Goal: Task Accomplishment & Management: Manage account settings

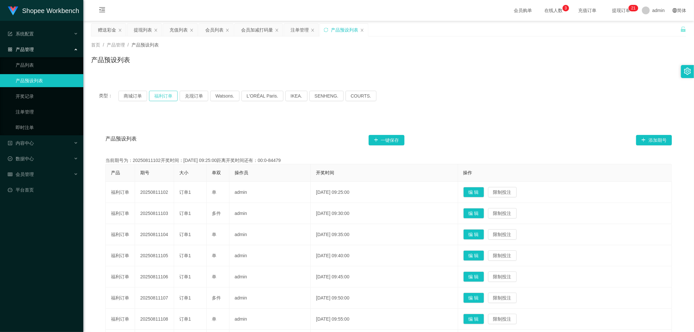
click at [157, 96] on button "福利订单" at bounding box center [163, 96] width 29 height 10
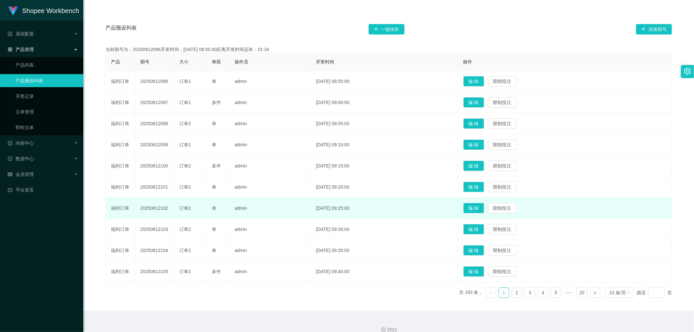
scroll to position [120, 0]
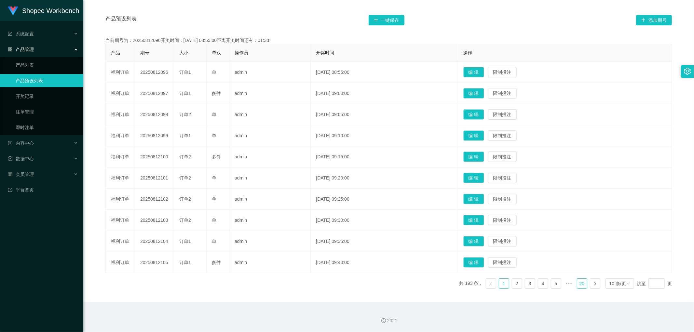
click at [577, 284] on link "20" at bounding box center [582, 284] width 10 height 10
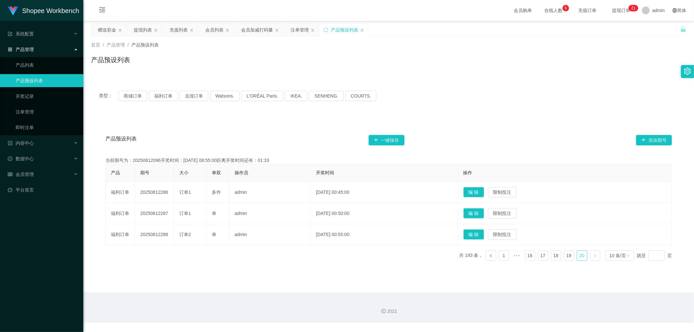
scroll to position [0, 0]
click at [528, 256] on link "16" at bounding box center [530, 256] width 10 height 10
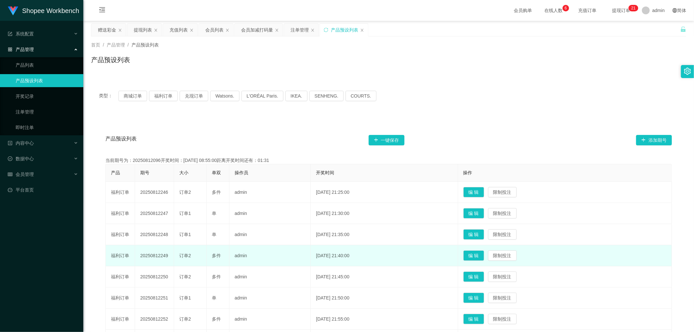
scroll to position [120, 0]
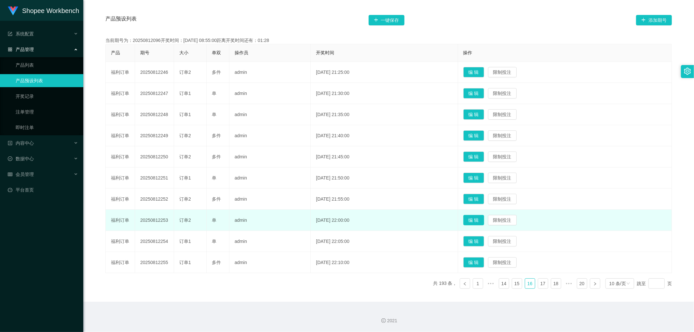
click at [482, 221] on button "编 辑" at bounding box center [474, 220] width 21 height 10
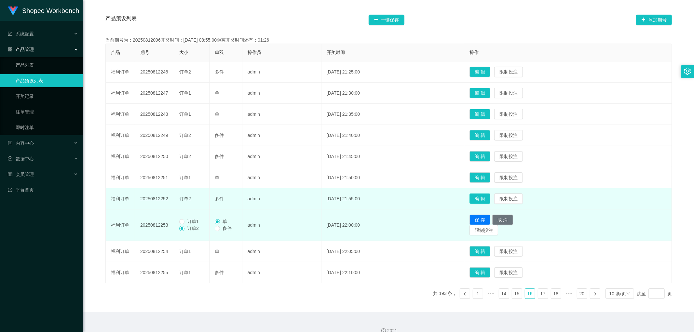
click at [484, 200] on button "编 辑" at bounding box center [480, 199] width 21 height 10
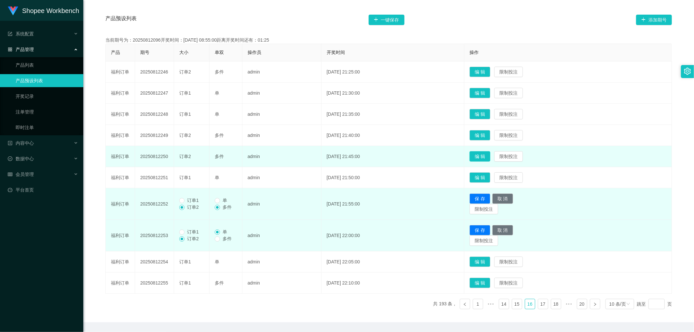
click at [489, 158] on button "编 辑" at bounding box center [480, 156] width 21 height 10
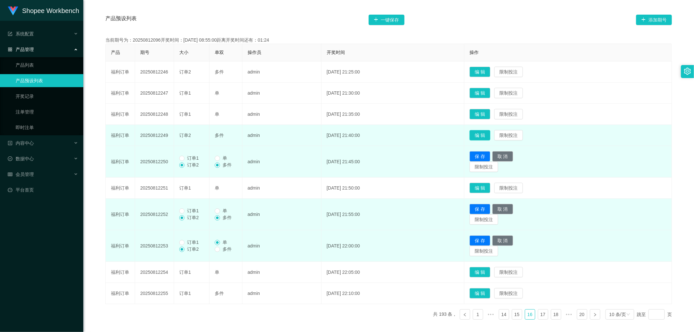
click at [491, 135] on button "编 辑" at bounding box center [480, 135] width 21 height 10
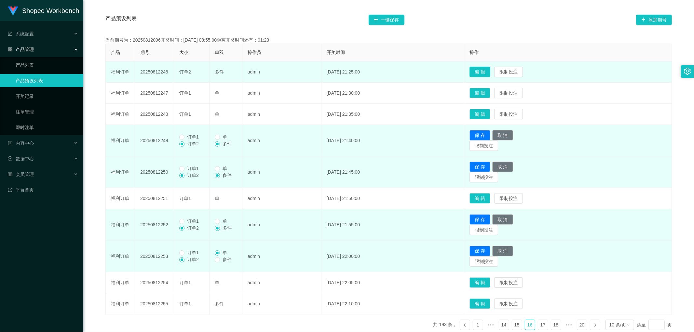
click at [487, 70] on button "编 辑" at bounding box center [480, 72] width 21 height 10
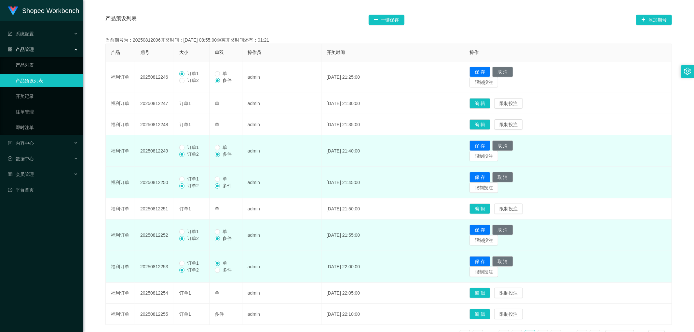
click at [185, 147] on span "订单1" at bounding box center [193, 147] width 17 height 5
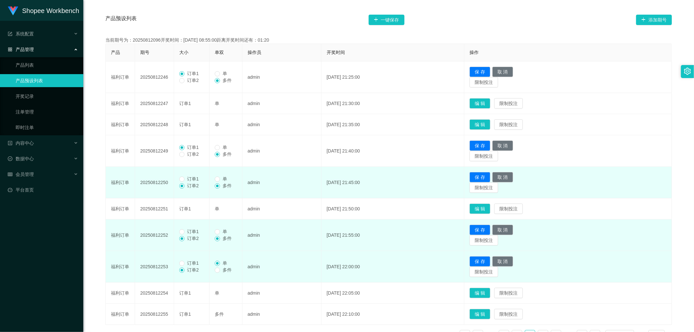
click at [185, 180] on span "订单1" at bounding box center [193, 178] width 17 height 5
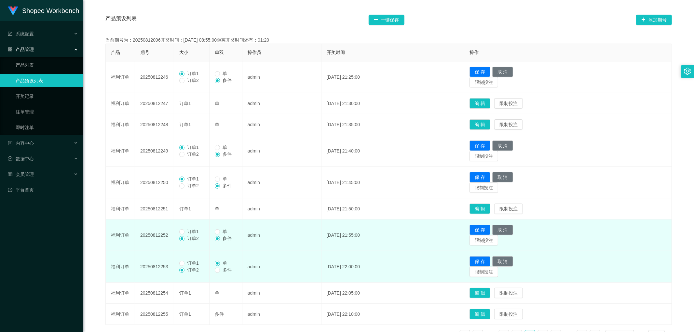
click at [184, 236] on span at bounding box center [181, 238] width 5 height 5
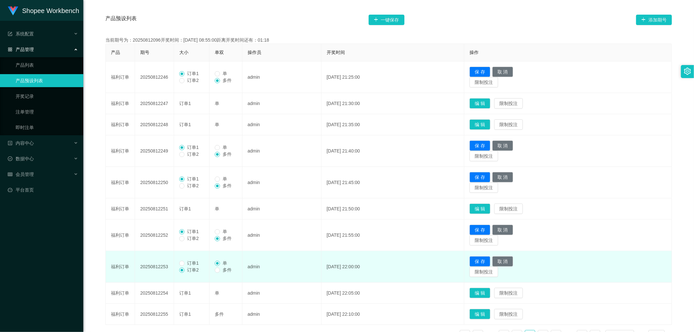
click at [185, 265] on span "订单1" at bounding box center [193, 263] width 17 height 5
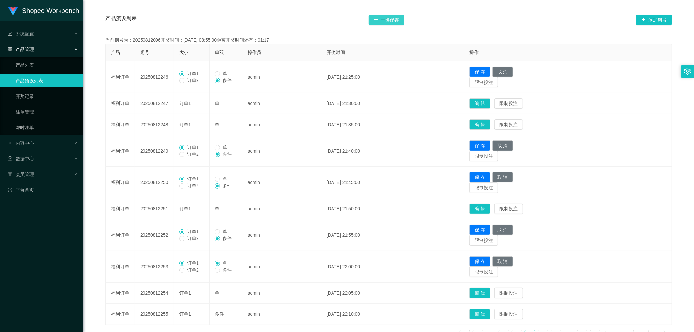
click at [382, 19] on button "一键保存" at bounding box center [387, 20] width 36 height 10
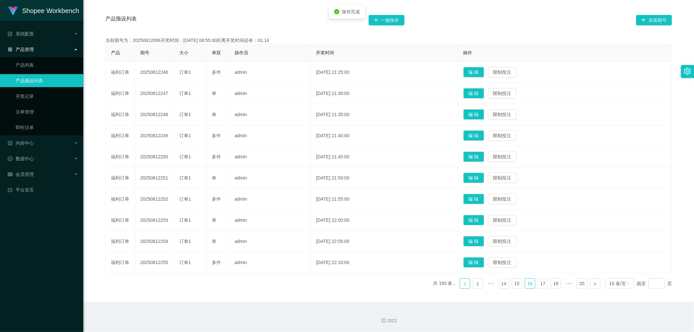
click at [463, 285] on icon "图标: left" at bounding box center [465, 284] width 4 height 4
click at [482, 218] on button "编 辑" at bounding box center [474, 220] width 21 height 10
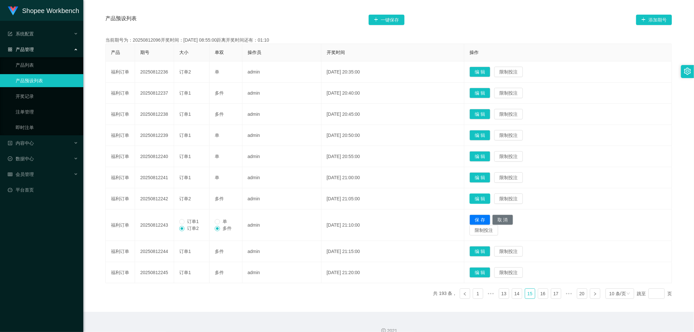
click at [487, 199] on button "编 辑" at bounding box center [480, 199] width 21 height 10
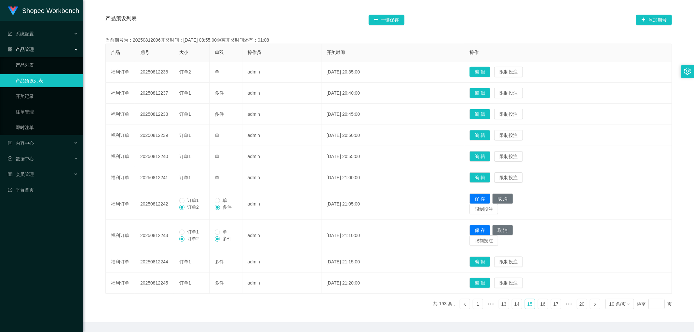
drag, startPoint x: 493, startPoint y: 70, endPoint x: 489, endPoint y: 79, distance: 9.6
click at [491, 70] on button "编 辑" at bounding box center [480, 72] width 21 height 10
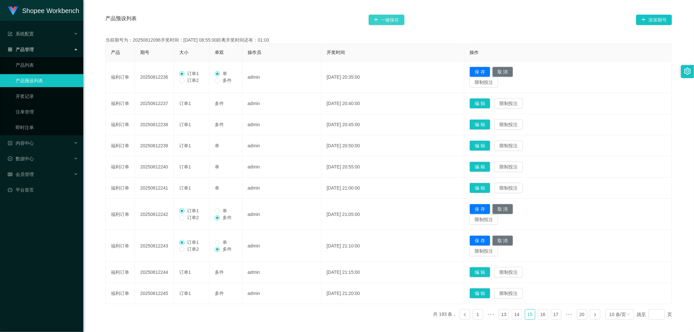
click at [389, 16] on button "一键保存" at bounding box center [387, 20] width 36 height 10
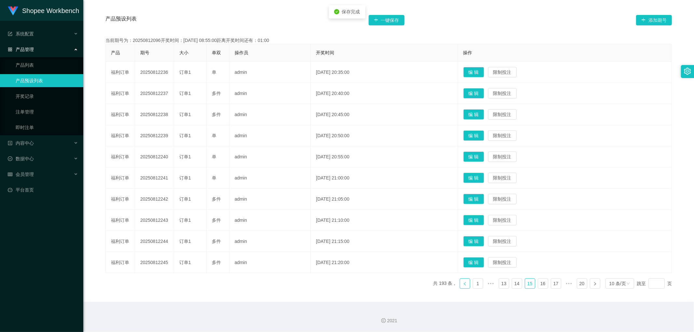
click at [463, 284] on icon "图标: left" at bounding box center [465, 284] width 4 height 4
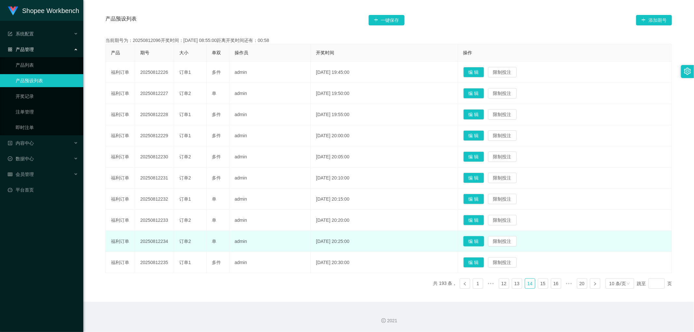
click at [484, 242] on button "编 辑" at bounding box center [474, 241] width 21 height 10
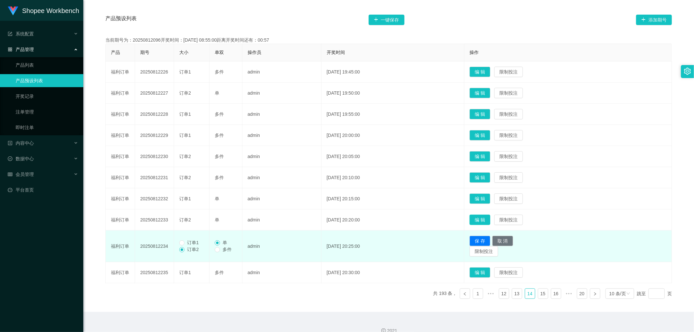
click at [490, 217] on button "编 辑" at bounding box center [480, 220] width 21 height 10
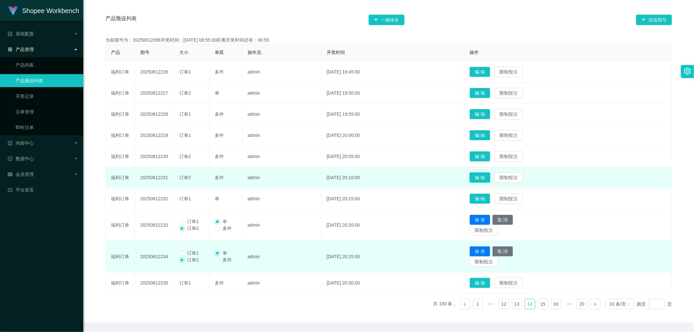
click at [490, 178] on button "编 辑" at bounding box center [480, 178] width 21 height 10
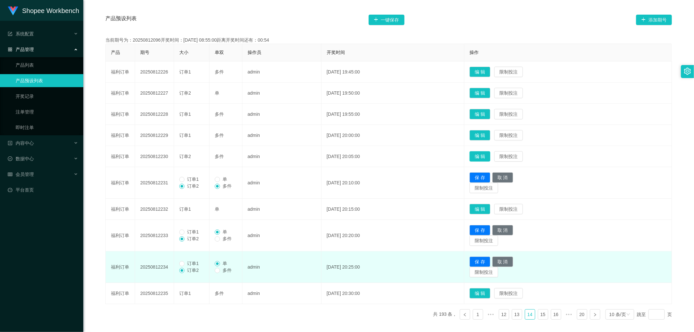
click at [491, 154] on button "编 辑" at bounding box center [480, 156] width 21 height 10
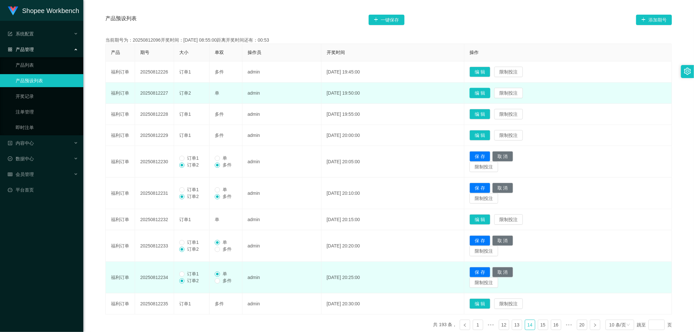
click at [489, 93] on button "编 辑" at bounding box center [480, 93] width 21 height 10
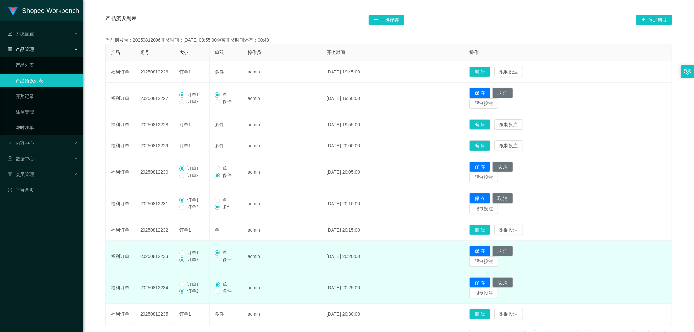
drag, startPoint x: 185, startPoint y: 253, endPoint x: 187, endPoint y: 259, distance: 6.2
click at [185, 254] on span "订单1" at bounding box center [193, 252] width 17 height 5
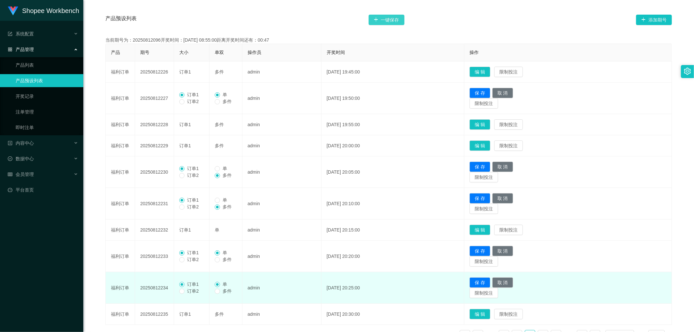
click at [383, 15] on button "一键保存" at bounding box center [387, 20] width 36 height 10
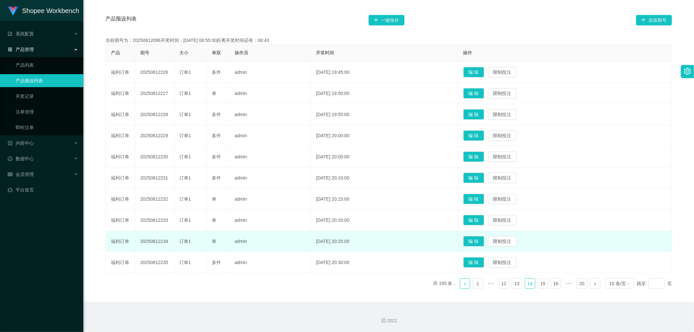
click at [463, 284] on icon "图标: left" at bounding box center [465, 284] width 4 height 4
click at [484, 219] on button "编 辑" at bounding box center [474, 220] width 21 height 10
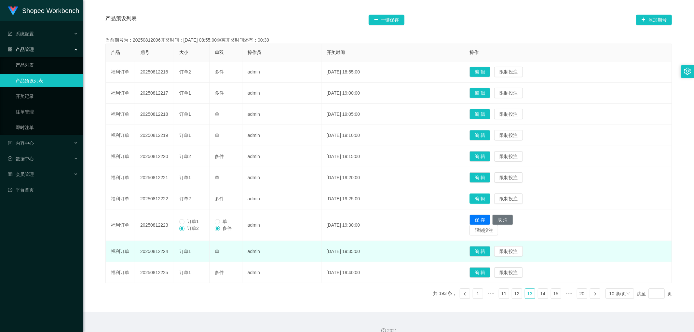
click at [487, 200] on button "编 辑" at bounding box center [480, 199] width 21 height 10
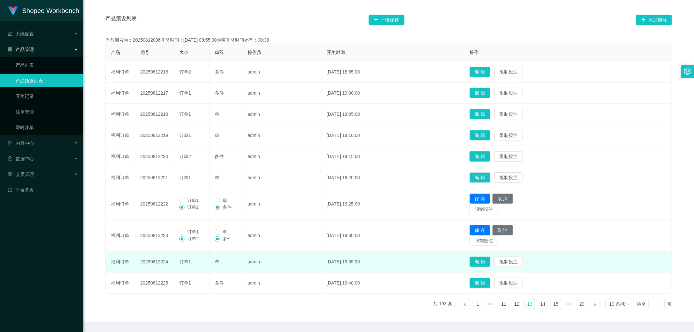
click at [490, 154] on button "编 辑" at bounding box center [480, 156] width 21 height 10
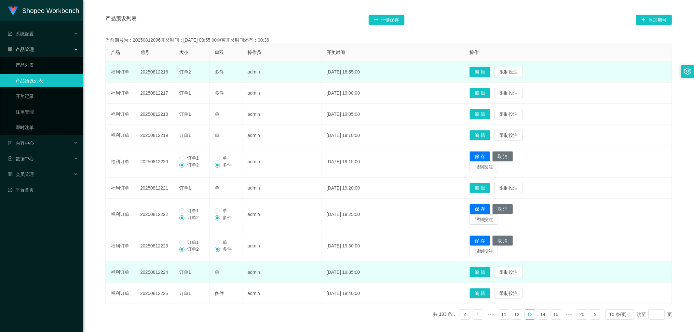
click at [491, 71] on button "编 辑" at bounding box center [480, 72] width 21 height 10
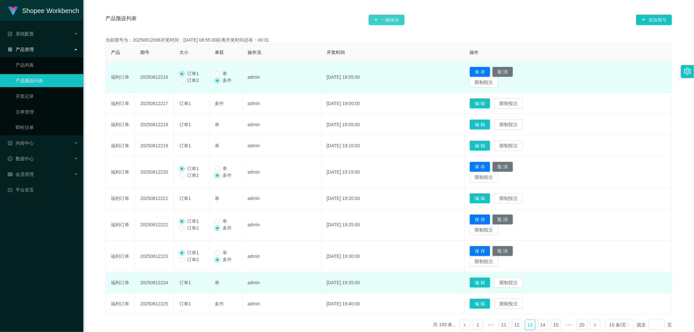
click at [386, 21] on button "一键保存" at bounding box center [387, 20] width 36 height 10
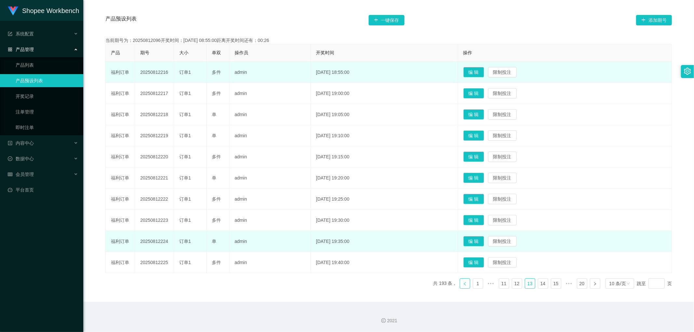
click at [463, 285] on icon "图标: left" at bounding box center [465, 284] width 4 height 4
click at [484, 241] on button "编 辑" at bounding box center [474, 241] width 21 height 10
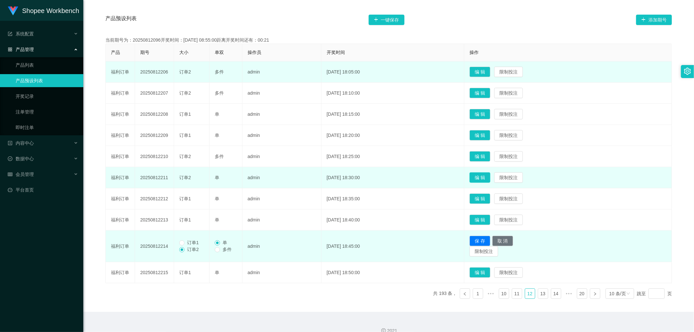
click at [491, 178] on button "编 辑" at bounding box center [480, 178] width 21 height 10
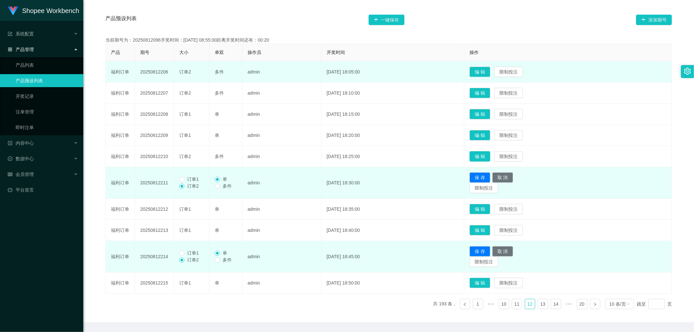
click at [491, 159] on button "编 辑" at bounding box center [480, 156] width 21 height 10
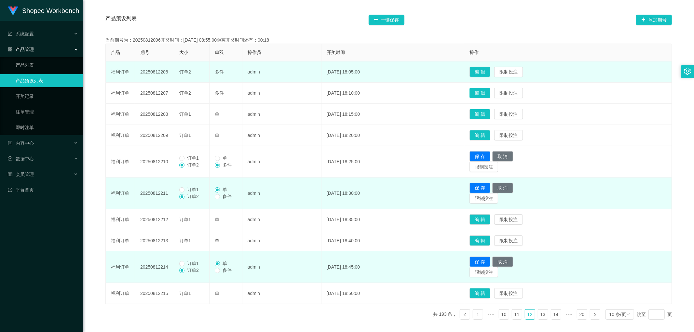
click at [491, 95] on button "编 辑" at bounding box center [480, 93] width 21 height 10
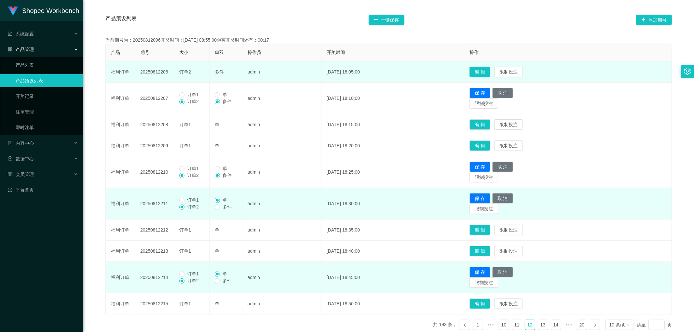
click at [491, 72] on button "编 辑" at bounding box center [480, 72] width 21 height 10
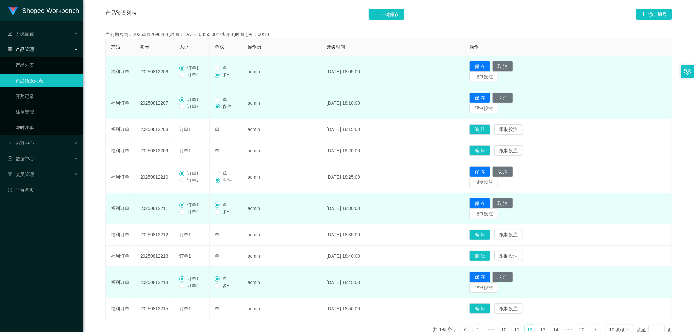
scroll to position [100, 0]
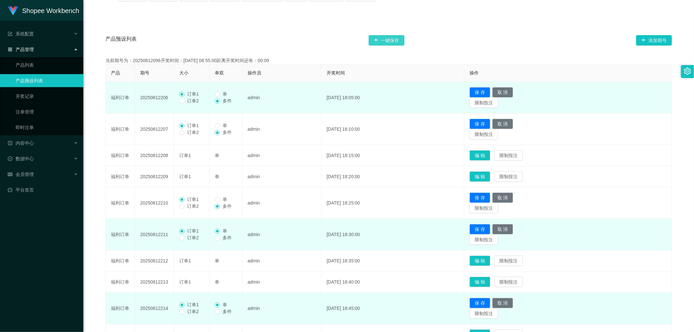
click at [386, 45] on button "一键保存" at bounding box center [387, 40] width 36 height 10
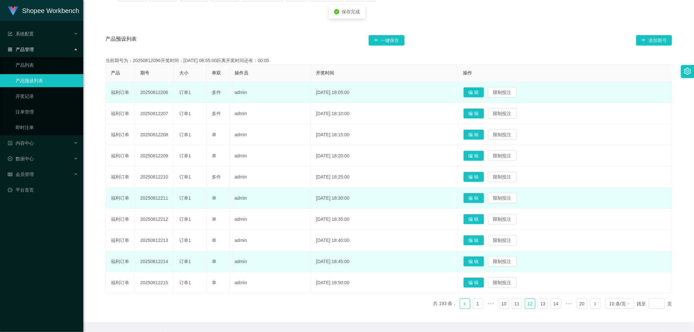
click at [464, 305] on icon "图标: left" at bounding box center [465, 303] width 2 height 3
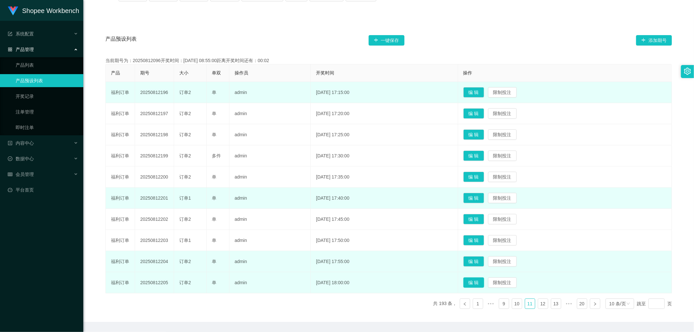
click at [484, 283] on button "编 辑" at bounding box center [474, 283] width 21 height 10
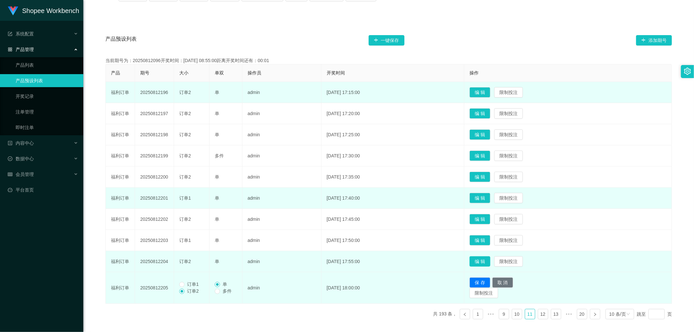
click at [490, 258] on button "编 辑" at bounding box center [480, 261] width 21 height 10
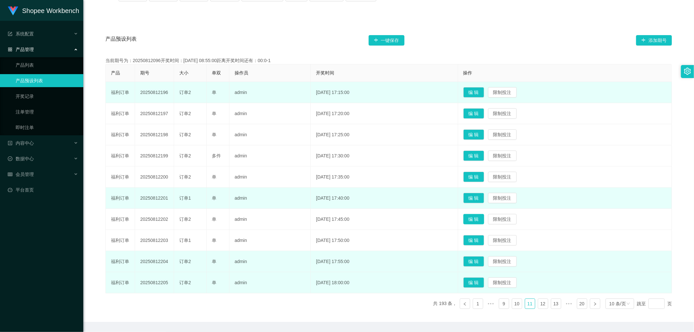
click at [484, 221] on button "编 辑" at bounding box center [474, 219] width 21 height 10
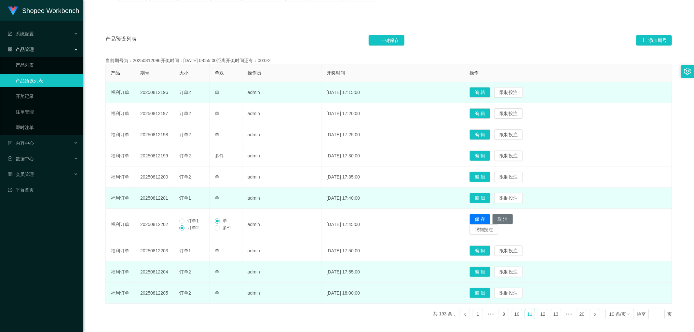
click at [487, 178] on button "编 辑" at bounding box center [480, 177] width 21 height 10
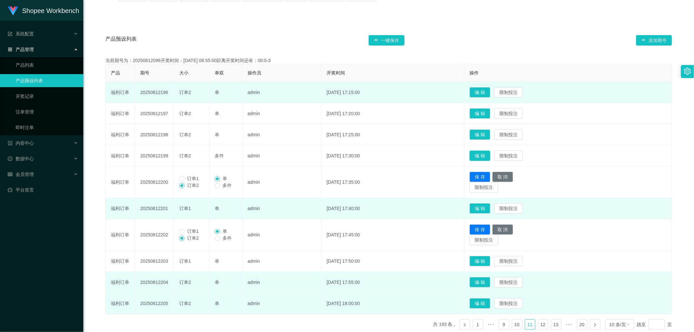
click at [489, 155] on button "编 辑" at bounding box center [480, 156] width 21 height 10
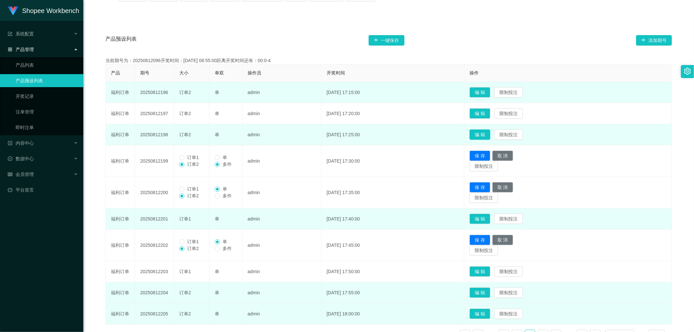
click at [489, 136] on button "编 辑" at bounding box center [480, 135] width 21 height 10
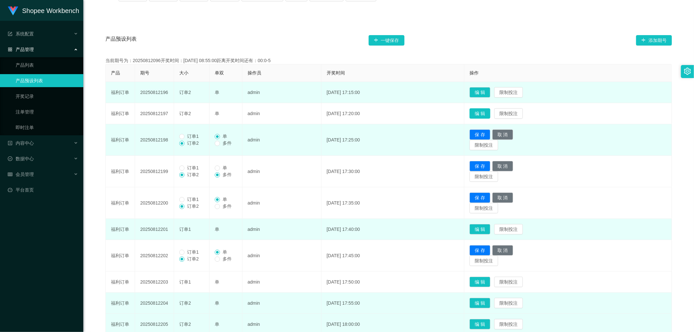
click at [491, 114] on button "编 辑" at bounding box center [480, 113] width 21 height 10
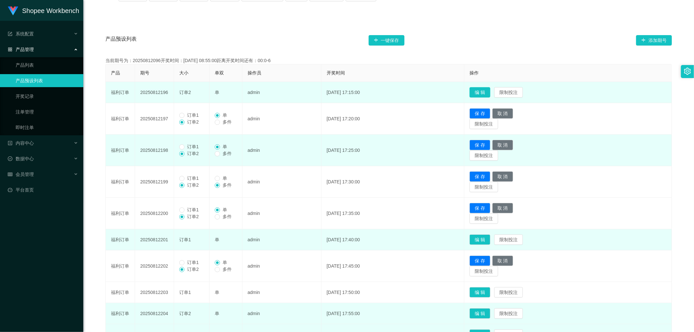
click at [491, 96] on button "编 辑" at bounding box center [480, 92] width 21 height 10
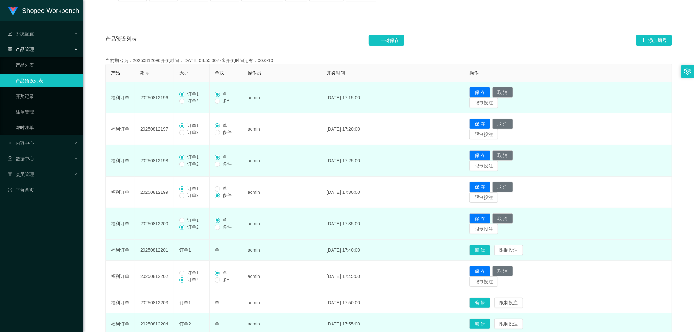
drag, startPoint x: 186, startPoint y: 219, endPoint x: 189, endPoint y: 223, distance: 4.9
click at [186, 220] on span "订单1" at bounding box center [193, 220] width 17 height 5
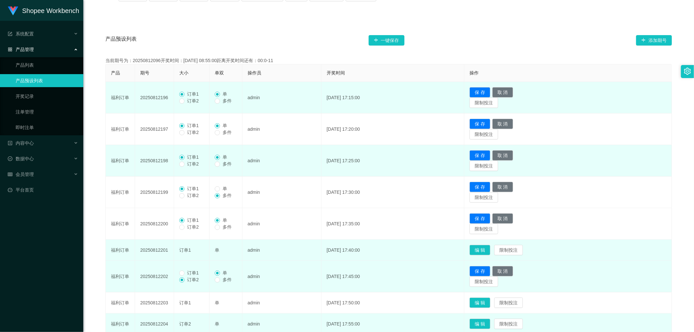
click at [186, 273] on span "订单1" at bounding box center [193, 272] width 17 height 5
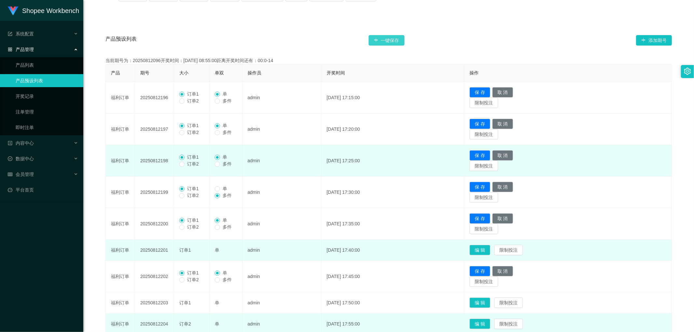
click at [387, 43] on button "一键保存" at bounding box center [387, 40] width 36 height 10
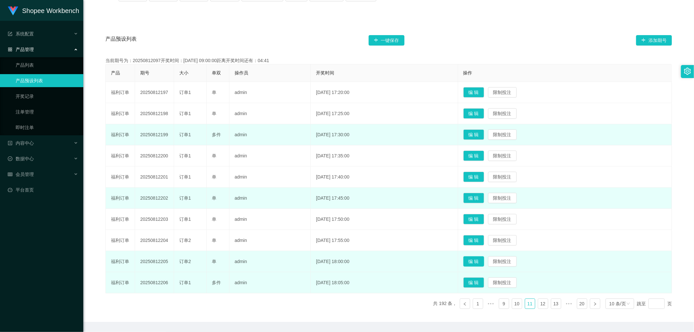
click at [484, 262] on button "编 辑" at bounding box center [474, 261] width 21 height 10
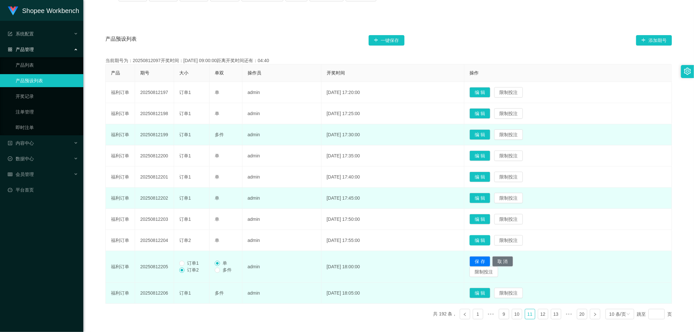
click at [491, 239] on button "编 辑" at bounding box center [480, 240] width 21 height 10
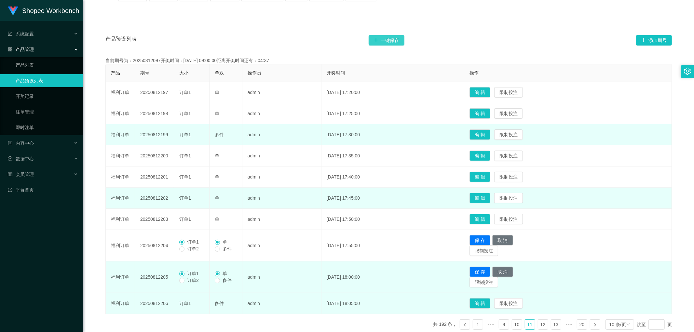
click at [384, 42] on button "一键保存" at bounding box center [387, 40] width 36 height 10
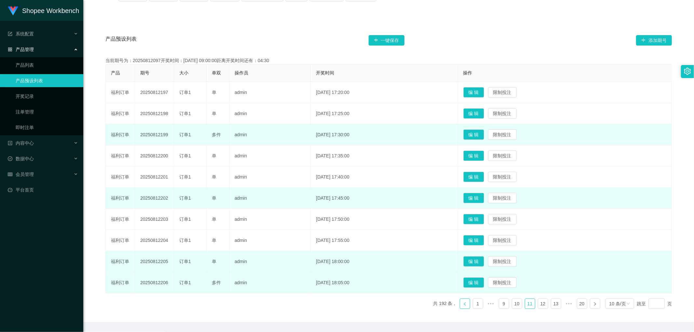
click at [464, 307] on link at bounding box center [465, 304] width 10 height 10
click at [484, 220] on button "编 辑" at bounding box center [474, 219] width 21 height 10
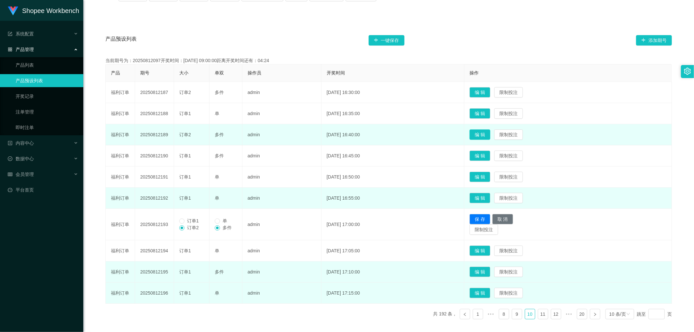
click at [491, 136] on button "编 辑" at bounding box center [480, 135] width 21 height 10
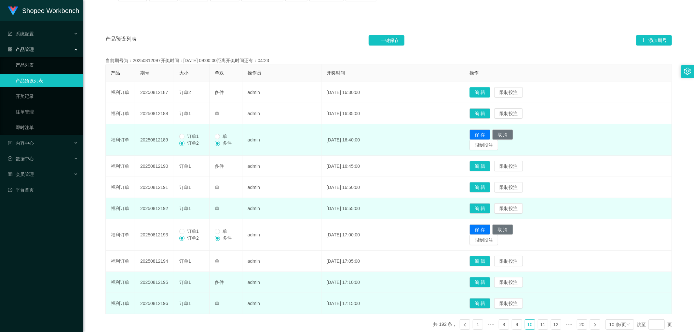
click at [490, 93] on button "编 辑" at bounding box center [480, 92] width 21 height 10
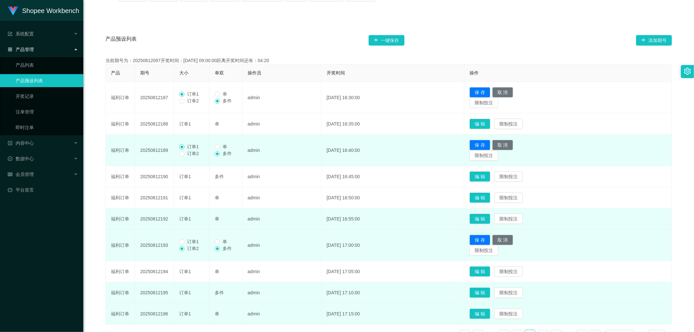
click at [186, 242] on span "订单1" at bounding box center [193, 241] width 17 height 5
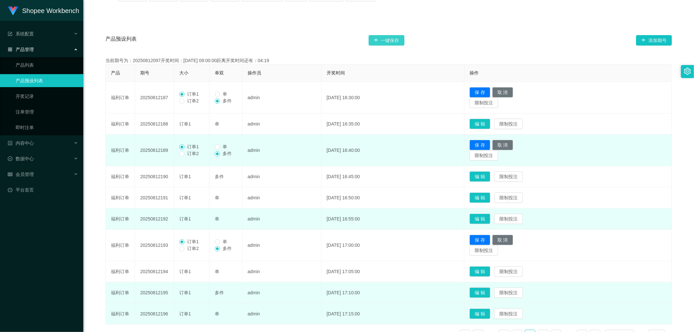
click at [386, 40] on button "一键保存" at bounding box center [387, 40] width 36 height 10
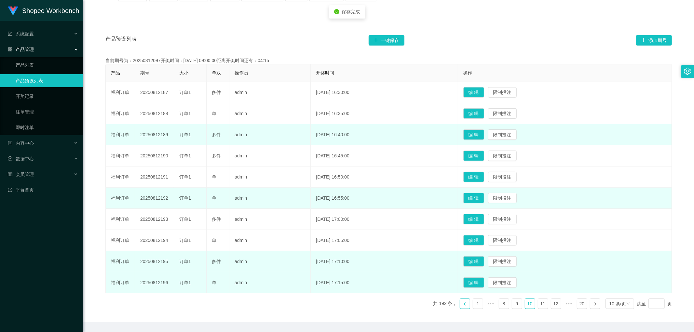
click at [463, 306] on icon "图标: left" at bounding box center [465, 304] width 4 height 4
click at [484, 285] on button "编 辑" at bounding box center [474, 283] width 21 height 10
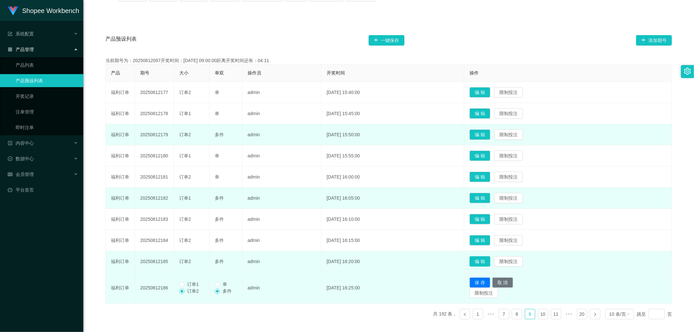
click at [490, 261] on button "编 辑" at bounding box center [480, 261] width 21 height 10
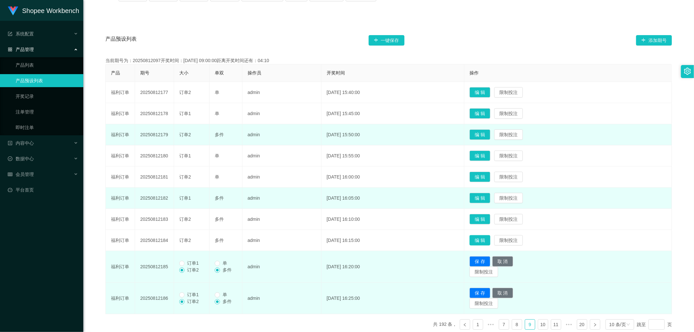
click at [490, 241] on button "编 辑" at bounding box center [480, 240] width 21 height 10
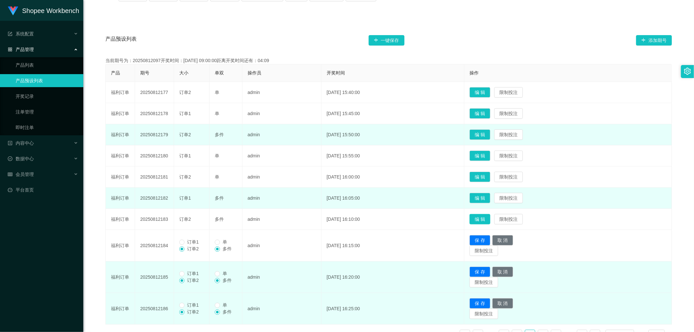
click at [491, 217] on button "编 辑" at bounding box center [480, 219] width 21 height 10
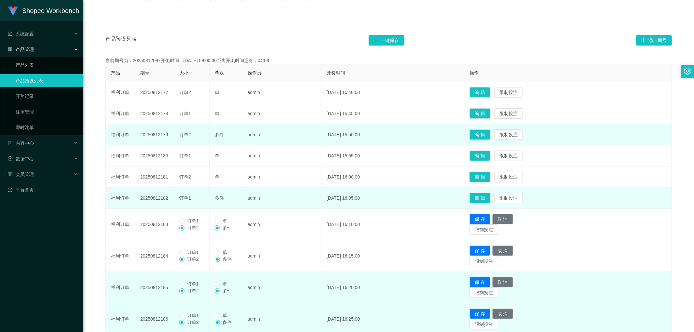
click at [491, 178] on button "编 辑" at bounding box center [480, 177] width 21 height 10
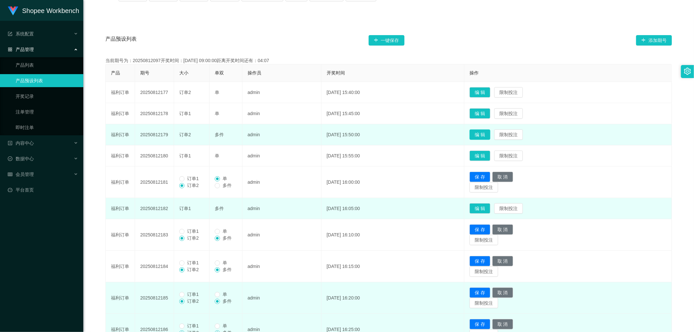
click at [491, 134] on button "编 辑" at bounding box center [480, 135] width 21 height 10
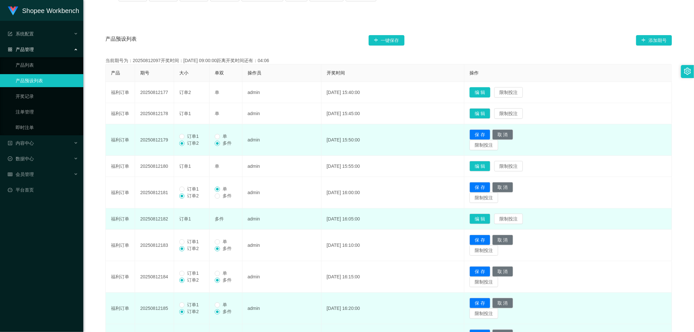
click at [490, 95] on button "编 辑" at bounding box center [480, 92] width 21 height 10
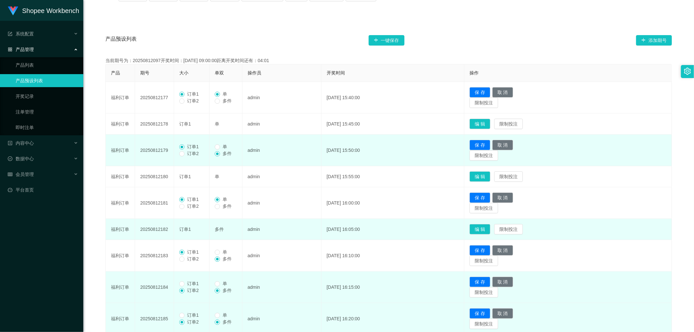
click at [185, 284] on span "订单1" at bounding box center [193, 283] width 17 height 5
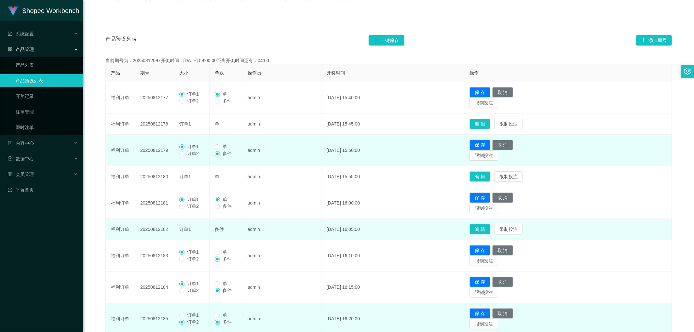
click at [185, 316] on span "订单1" at bounding box center [193, 315] width 17 height 5
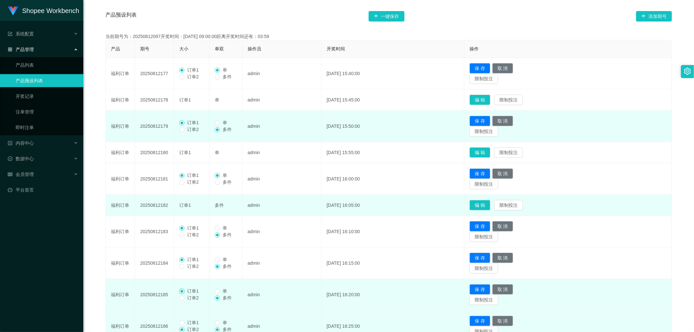
scroll to position [136, 0]
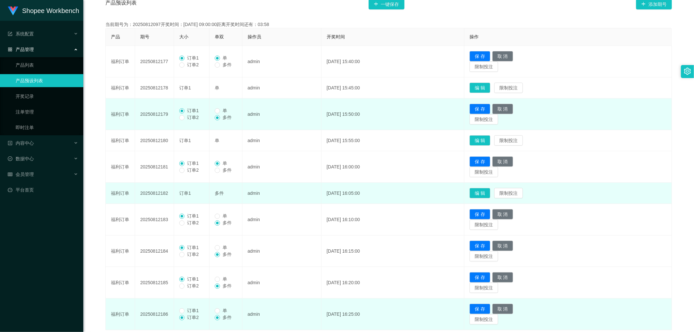
click at [187, 310] on span "订单1" at bounding box center [193, 310] width 17 height 5
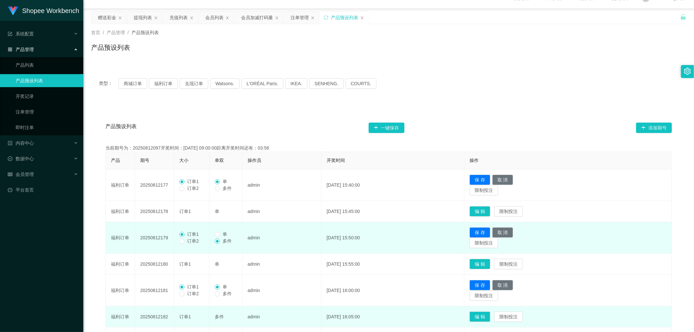
scroll to position [12, 0]
click at [388, 131] on button "一键保存" at bounding box center [387, 128] width 36 height 10
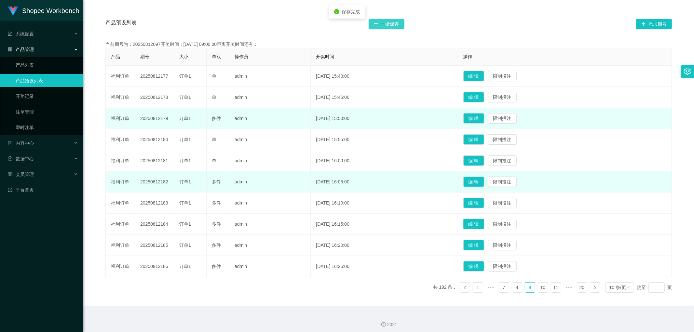
scroll to position [120, 0]
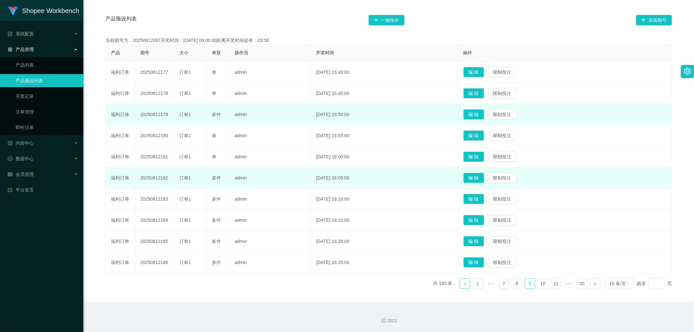
click at [463, 285] on icon "图标: left" at bounding box center [465, 284] width 4 height 4
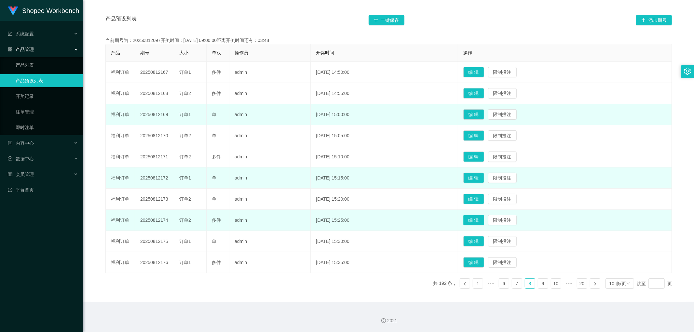
click at [484, 221] on button "编 辑" at bounding box center [474, 220] width 21 height 10
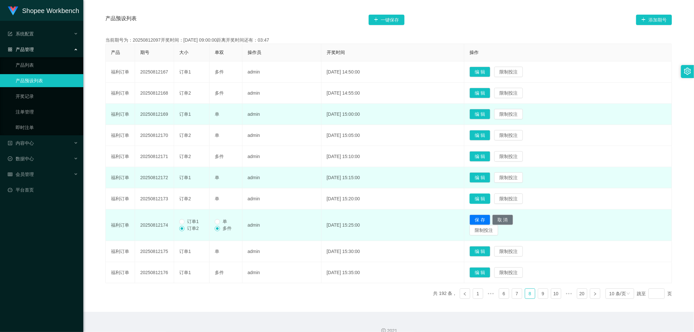
click at [490, 196] on button "编 辑" at bounding box center [480, 199] width 21 height 10
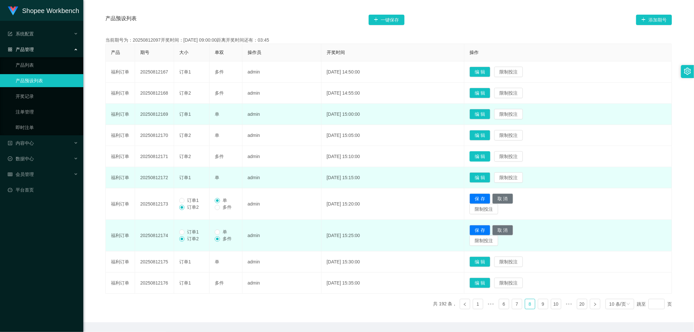
click at [491, 158] on button "编 辑" at bounding box center [480, 156] width 21 height 10
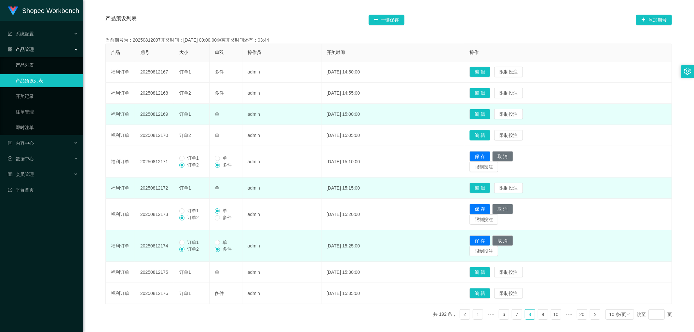
click at [491, 132] on button "编 辑" at bounding box center [480, 135] width 21 height 10
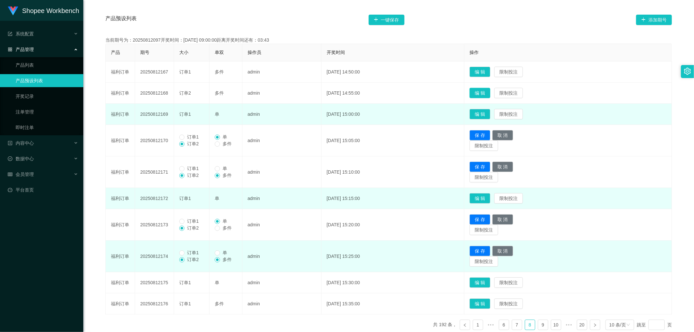
drag, startPoint x: 486, startPoint y: 90, endPoint x: 472, endPoint y: 91, distance: 13.7
click at [486, 90] on button "编 辑" at bounding box center [480, 93] width 21 height 10
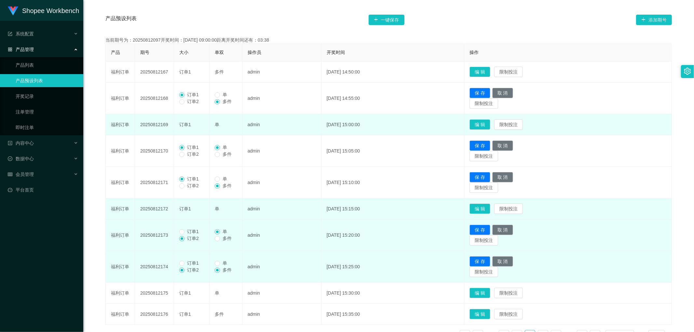
click at [186, 231] on span "订单1" at bounding box center [193, 231] width 17 height 5
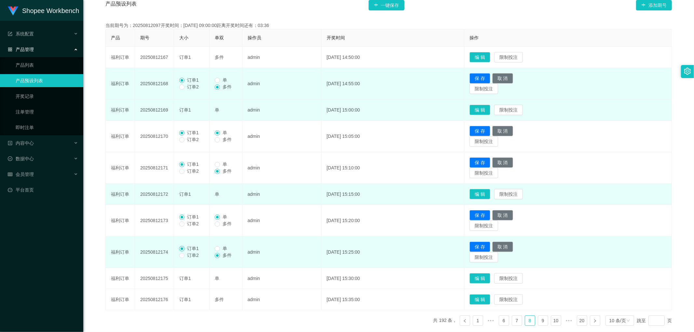
scroll to position [100, 0]
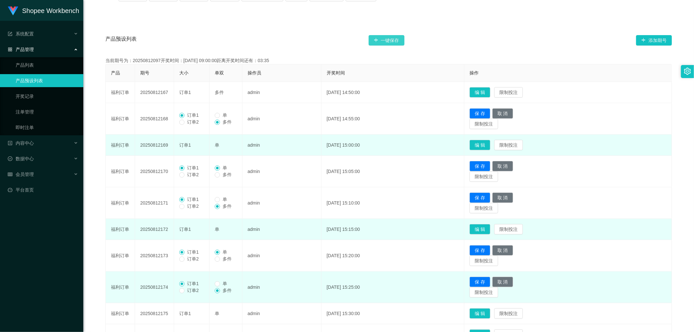
click at [392, 40] on button "一键保存" at bounding box center [387, 40] width 36 height 10
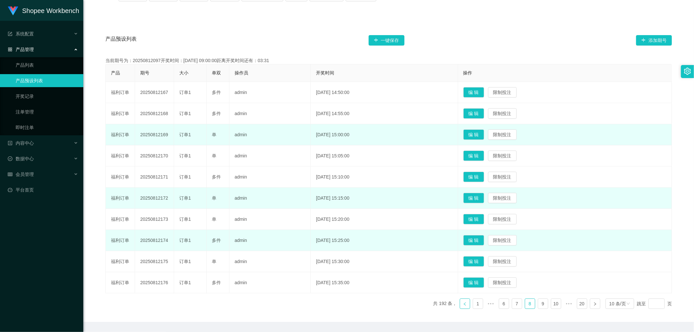
click at [463, 305] on icon "图标: left" at bounding box center [465, 304] width 4 height 4
click at [484, 284] on button "编 辑" at bounding box center [474, 283] width 21 height 10
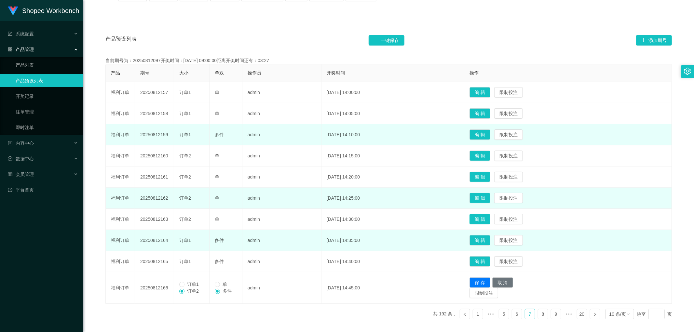
click at [491, 220] on button "编 辑" at bounding box center [480, 219] width 21 height 10
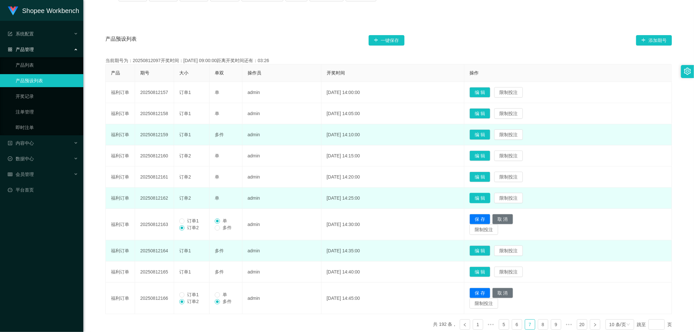
click at [489, 199] on button "编 辑" at bounding box center [480, 198] width 21 height 10
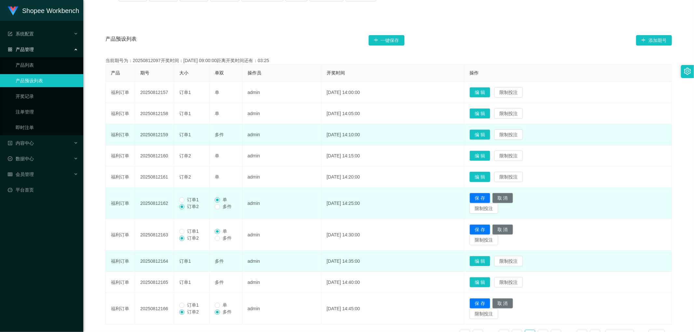
click at [488, 178] on button "编 辑" at bounding box center [480, 177] width 21 height 10
click at [490, 155] on button "编 辑" at bounding box center [480, 156] width 21 height 10
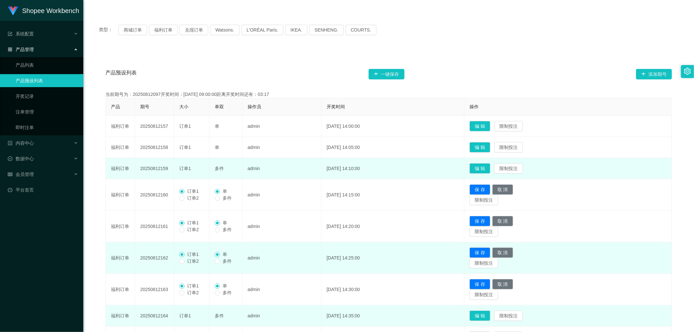
scroll to position [64, 0]
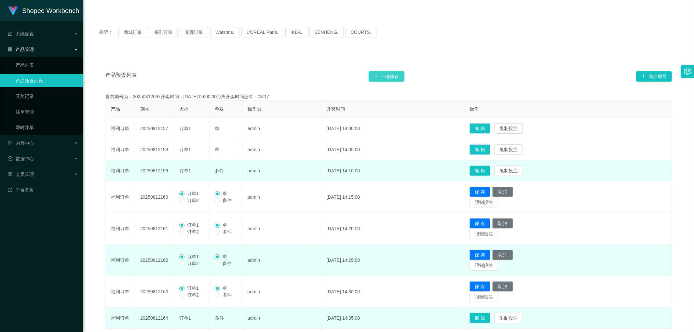
click at [388, 75] on button "一键保存" at bounding box center [387, 76] width 36 height 10
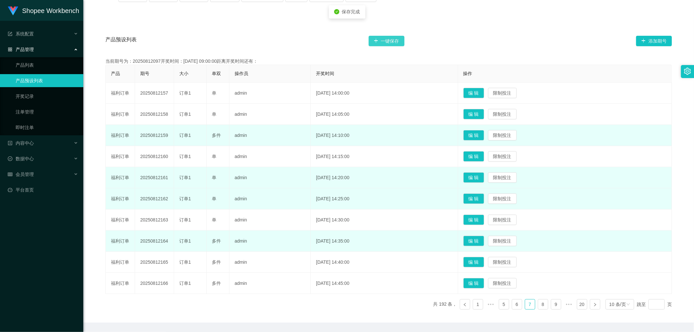
scroll to position [120, 0]
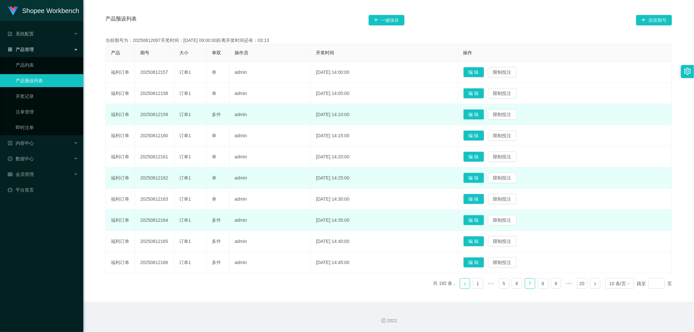
click at [463, 285] on icon "图标: left" at bounding box center [465, 284] width 4 height 4
click at [484, 262] on button "编 辑" at bounding box center [474, 262] width 21 height 10
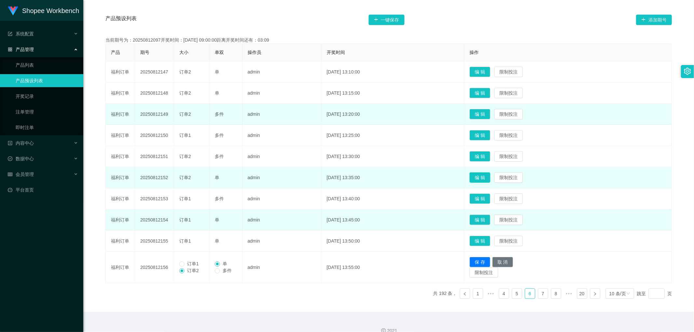
click at [489, 177] on button "编 辑" at bounding box center [480, 178] width 21 height 10
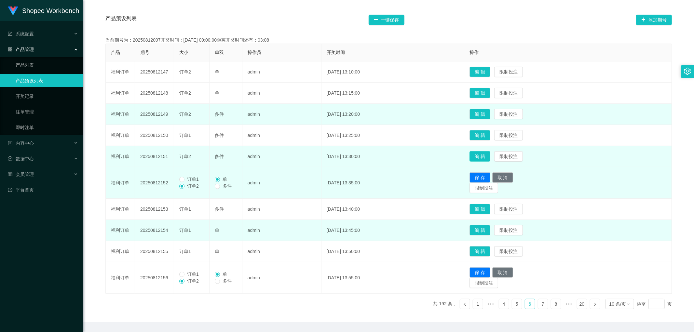
click at [489, 157] on button "编 辑" at bounding box center [480, 156] width 21 height 10
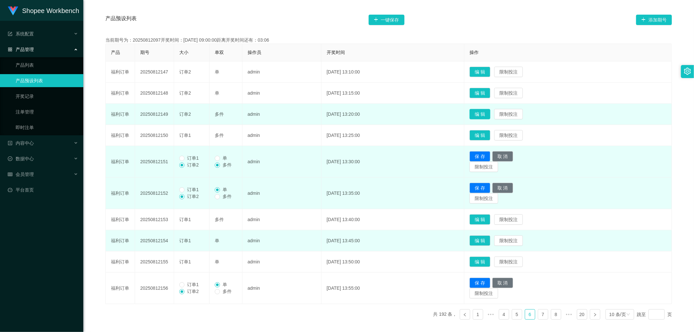
click at [491, 114] on button "编 辑" at bounding box center [480, 114] width 21 height 10
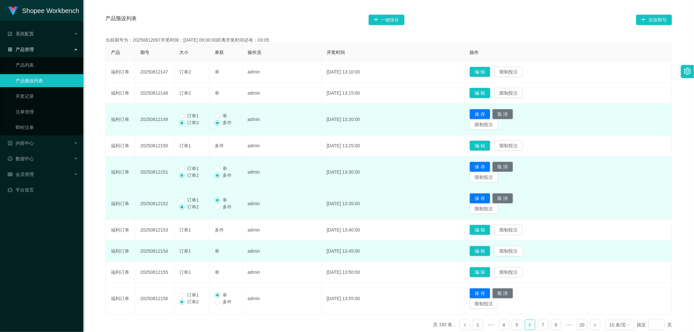
click at [488, 94] on button "编 辑" at bounding box center [480, 93] width 21 height 10
click at [489, 73] on button "编 辑" at bounding box center [480, 72] width 21 height 10
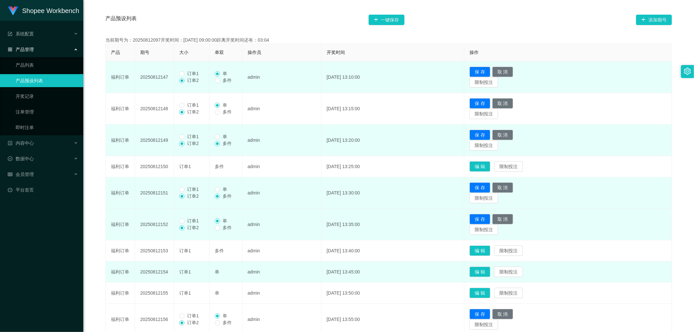
click at [185, 75] on span "订单1" at bounding box center [193, 73] width 17 height 5
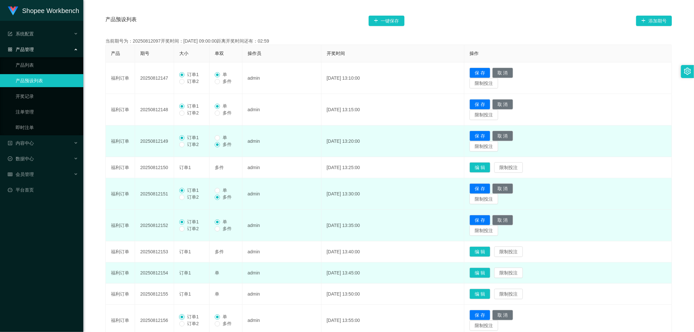
scroll to position [84, 0]
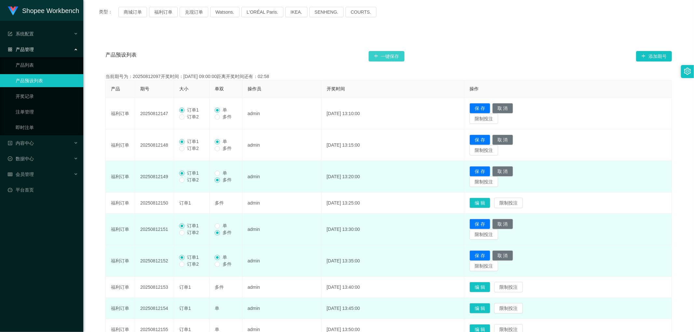
click at [391, 53] on button "一键保存" at bounding box center [387, 56] width 36 height 10
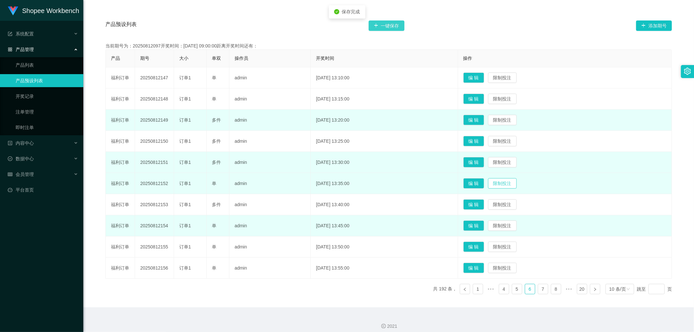
scroll to position [120, 0]
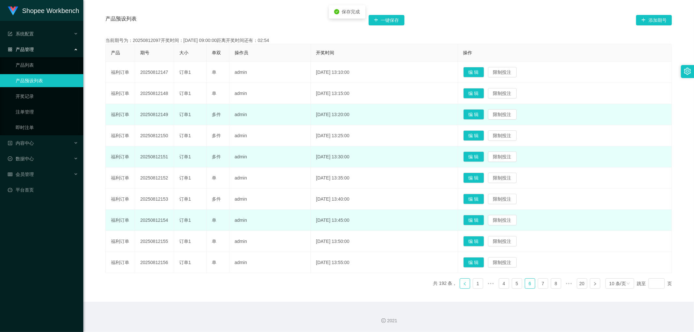
click at [463, 285] on icon "图标: left" at bounding box center [465, 284] width 4 height 4
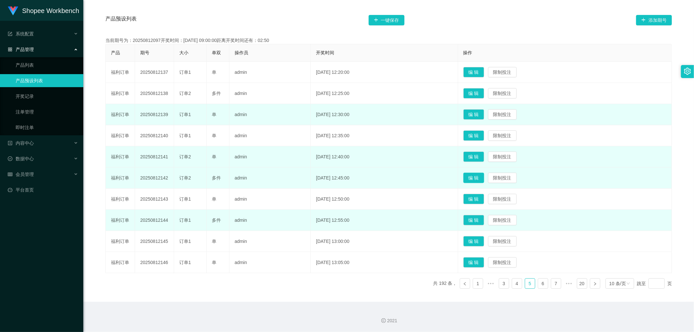
drag, startPoint x: 487, startPoint y: 179, endPoint x: 487, endPoint y: 183, distance: 3.6
click at [484, 179] on button "编 辑" at bounding box center [474, 178] width 21 height 10
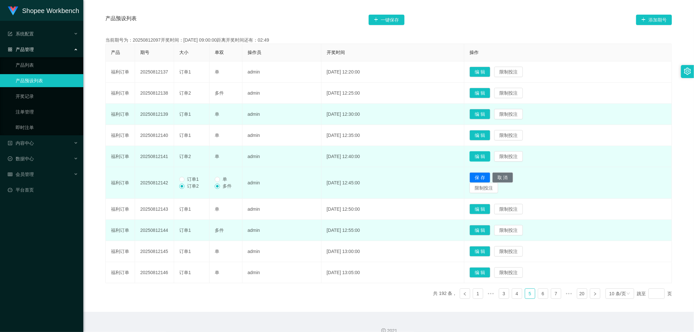
drag, startPoint x: 487, startPoint y: 156, endPoint x: 483, endPoint y: 164, distance: 9.5
click at [487, 156] on button "编 辑" at bounding box center [480, 156] width 21 height 10
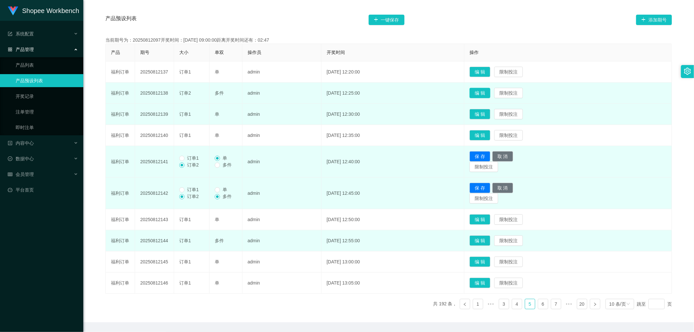
click at [488, 92] on button "编 辑" at bounding box center [480, 93] width 21 height 10
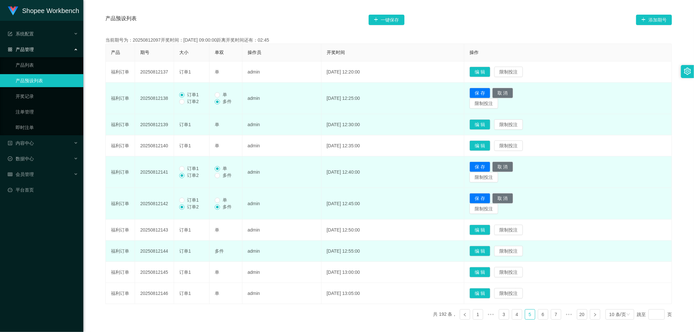
click at [186, 171] on span "订单1" at bounding box center [193, 168] width 17 height 5
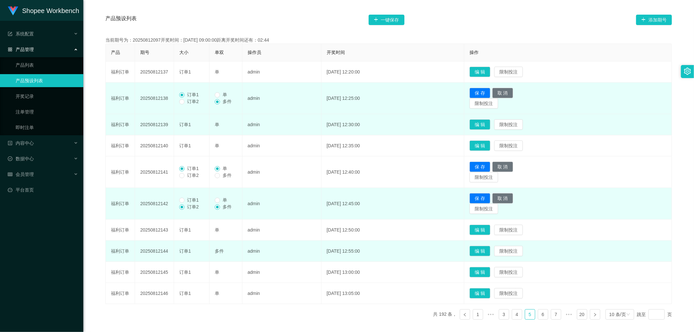
click at [185, 200] on span "订单1" at bounding box center [193, 200] width 17 height 5
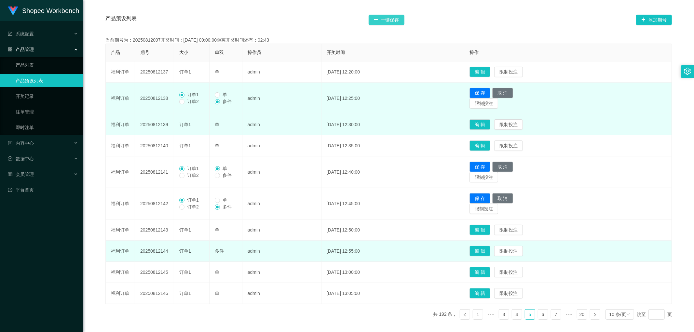
click at [384, 20] on button "一键保存" at bounding box center [387, 20] width 36 height 10
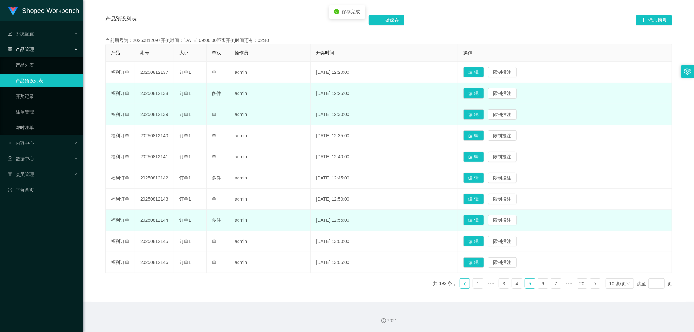
click at [463, 285] on icon "图标: left" at bounding box center [465, 284] width 4 height 4
click at [484, 243] on button "编 辑" at bounding box center [474, 241] width 21 height 10
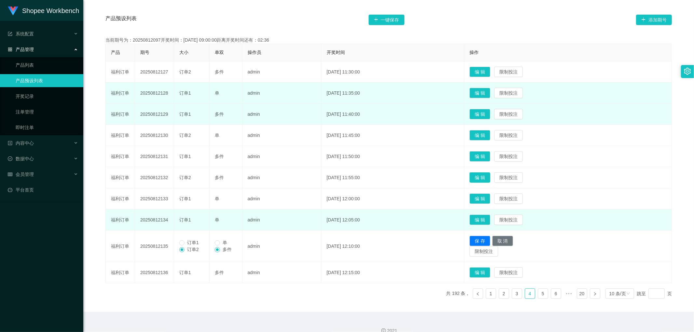
click at [487, 176] on button "编 辑" at bounding box center [480, 178] width 21 height 10
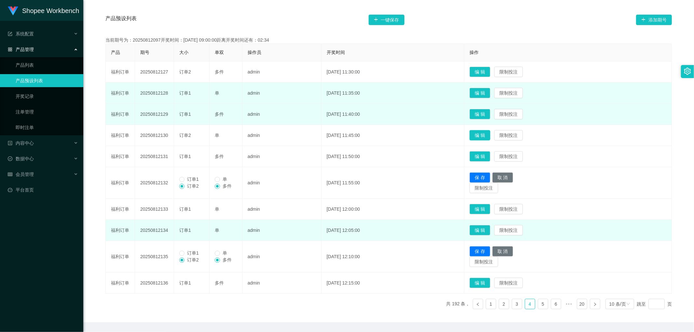
click at [489, 134] on button "编 辑" at bounding box center [480, 135] width 21 height 10
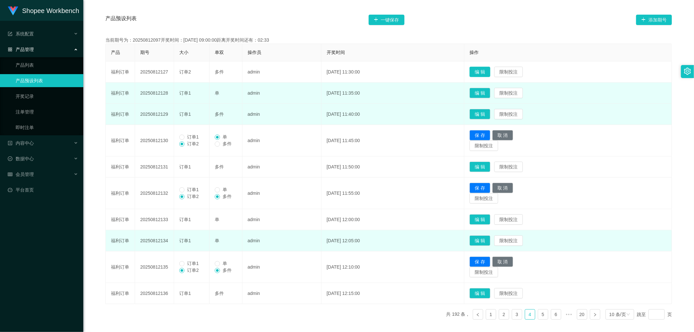
click at [491, 71] on button "编 辑" at bounding box center [480, 72] width 21 height 10
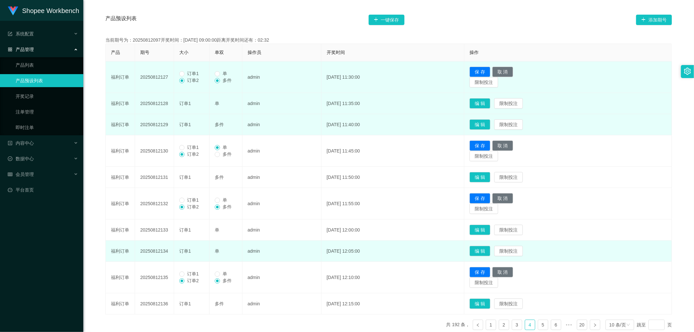
click at [185, 73] on span "订单1" at bounding box center [193, 73] width 17 height 5
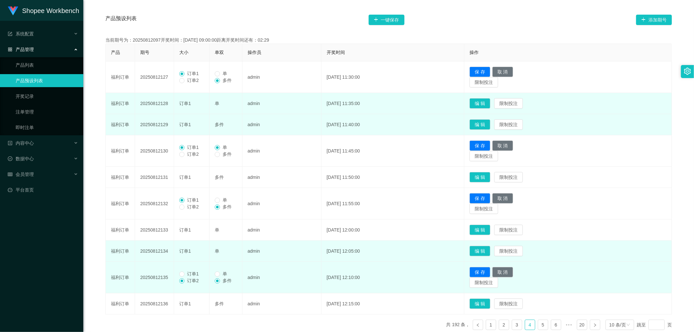
click at [185, 274] on span "订单1" at bounding box center [193, 273] width 17 height 5
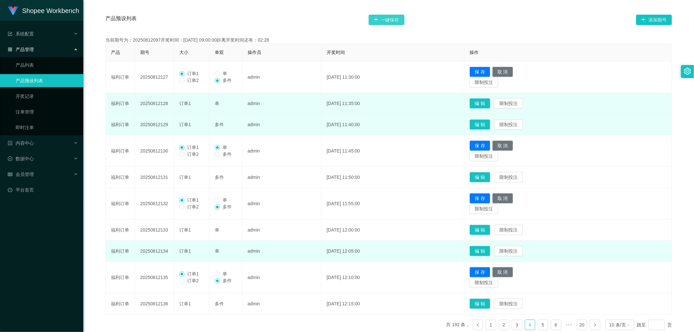
click at [389, 17] on button "一键保存" at bounding box center [387, 20] width 36 height 10
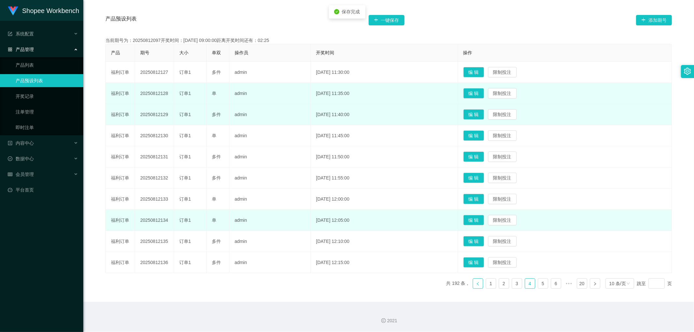
click at [476, 285] on icon "图标: left" at bounding box center [478, 284] width 4 height 4
click at [484, 218] on button "编 辑" at bounding box center [474, 220] width 21 height 10
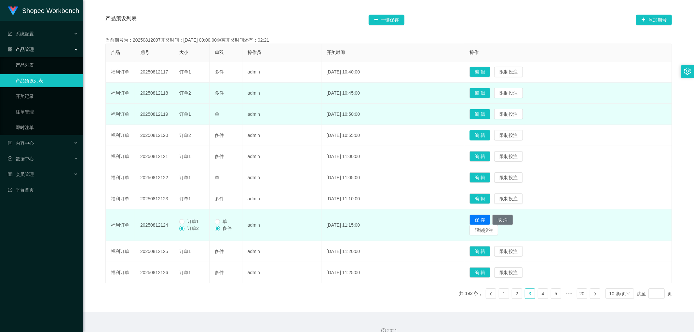
click at [488, 132] on button "编 辑" at bounding box center [480, 135] width 21 height 10
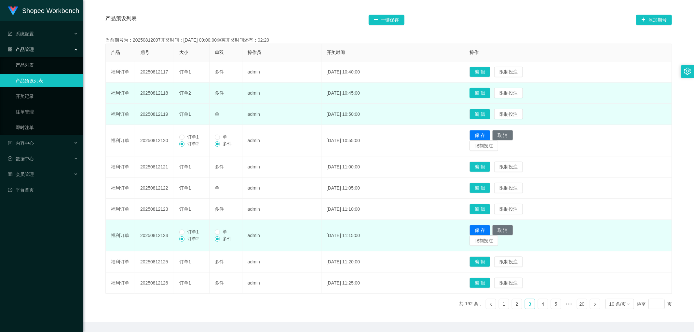
click at [491, 91] on button "编 辑" at bounding box center [480, 93] width 21 height 10
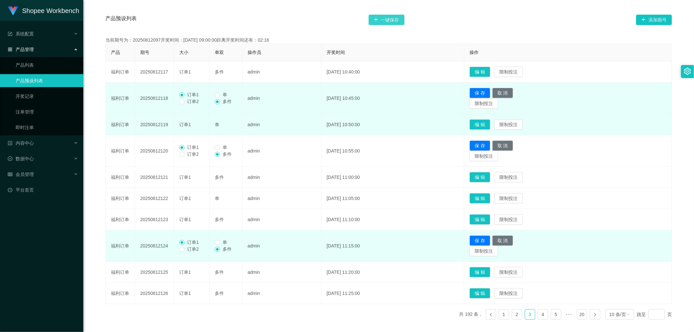
click at [385, 16] on button "一键保存" at bounding box center [387, 20] width 36 height 10
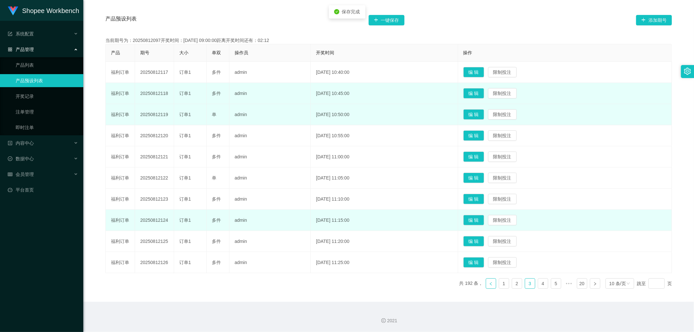
click at [490, 284] on link at bounding box center [491, 284] width 10 height 10
click at [484, 264] on button "编 辑" at bounding box center [474, 262] width 21 height 10
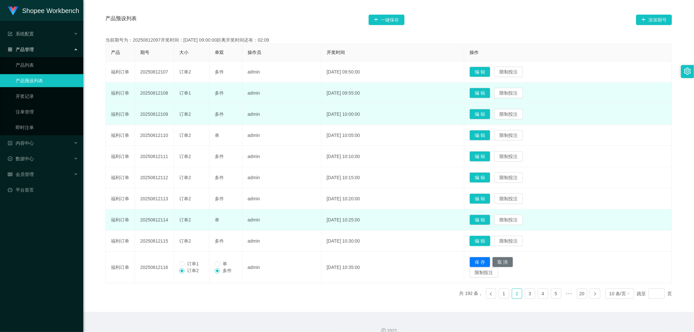
click at [491, 242] on button "编 辑" at bounding box center [480, 241] width 21 height 10
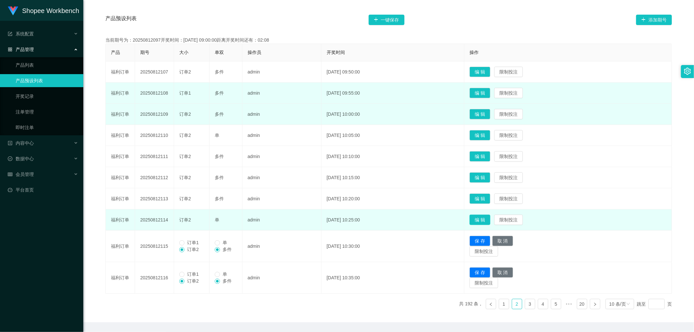
click at [490, 220] on button "编 辑" at bounding box center [480, 220] width 21 height 10
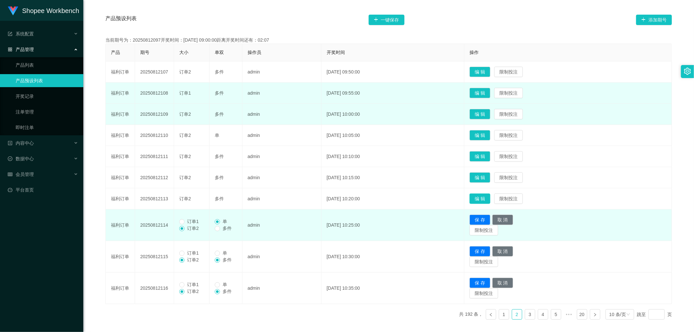
click at [490, 199] on button "编 辑" at bounding box center [480, 199] width 21 height 10
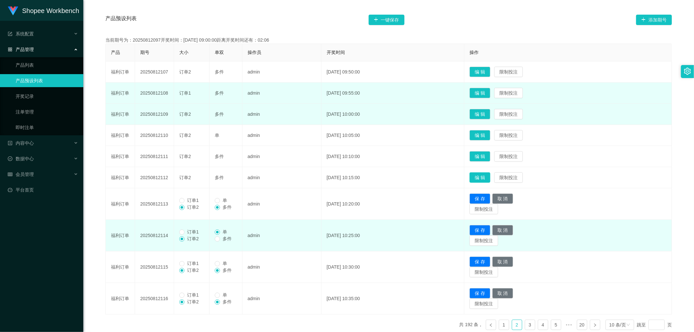
click at [489, 174] on button "编 辑" at bounding box center [480, 178] width 21 height 10
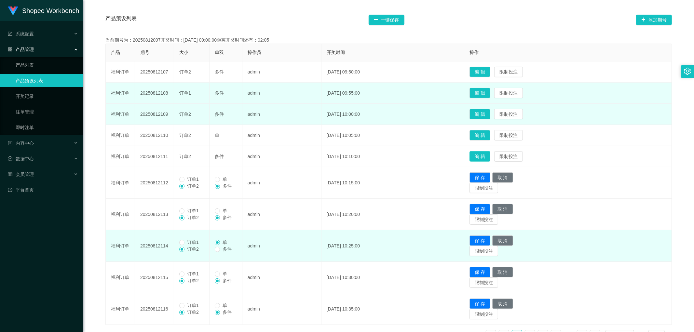
click at [491, 155] on button "编 辑" at bounding box center [480, 156] width 21 height 10
click at [487, 137] on button "编 辑" at bounding box center [480, 135] width 21 height 10
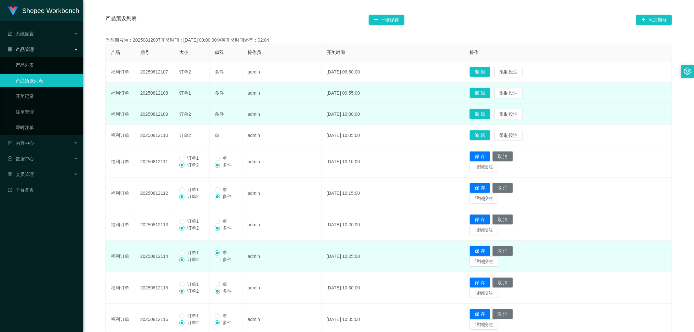
click at [488, 113] on button "编 辑" at bounding box center [480, 114] width 21 height 10
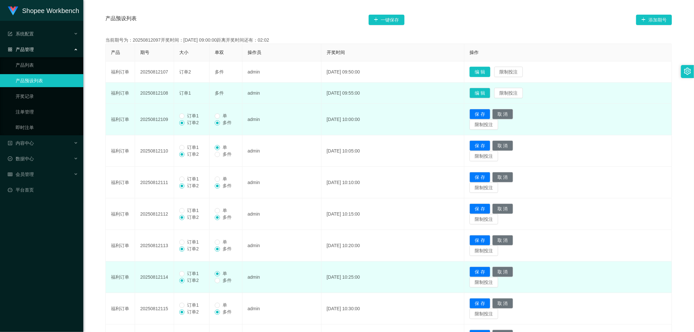
click at [491, 70] on button "编 辑" at bounding box center [480, 72] width 21 height 10
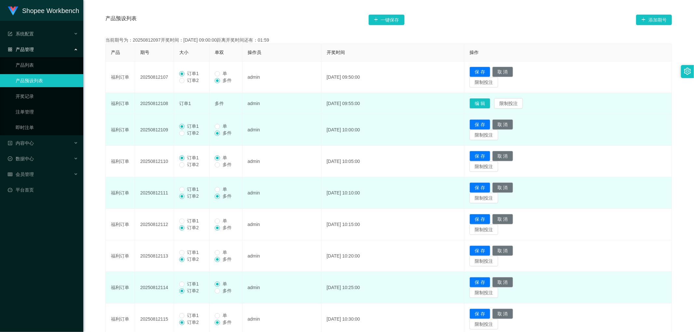
click at [183, 189] on label "订单1" at bounding box center [190, 189] width 22 height 7
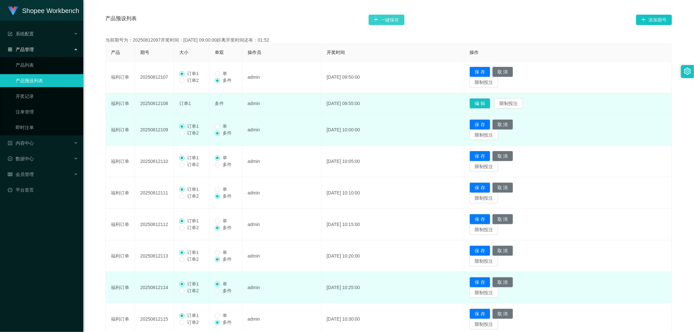
click at [392, 20] on button "一键保存" at bounding box center [387, 20] width 36 height 10
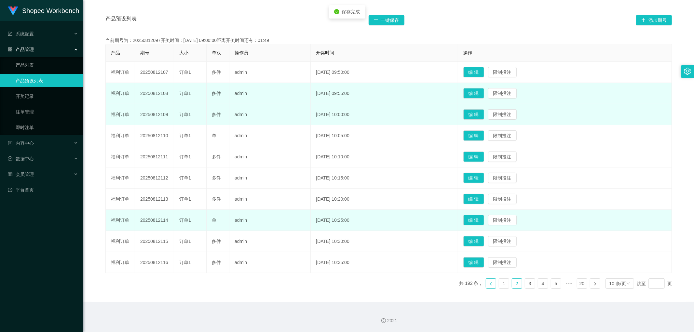
click at [490, 285] on icon "图标: left" at bounding box center [491, 283] width 2 height 3
click at [484, 259] on button "编 辑" at bounding box center [474, 262] width 21 height 10
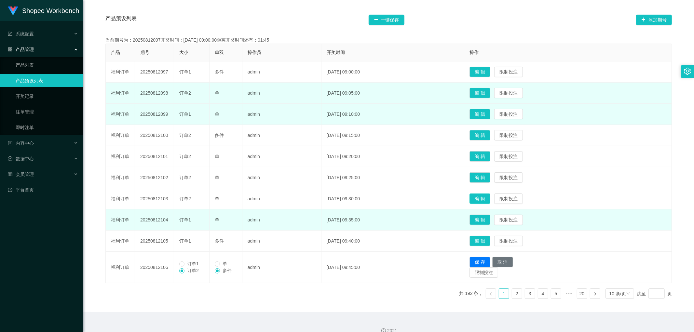
click at [489, 201] on button "编 辑" at bounding box center [480, 199] width 21 height 10
click at [490, 180] on button "编 辑" at bounding box center [480, 178] width 21 height 10
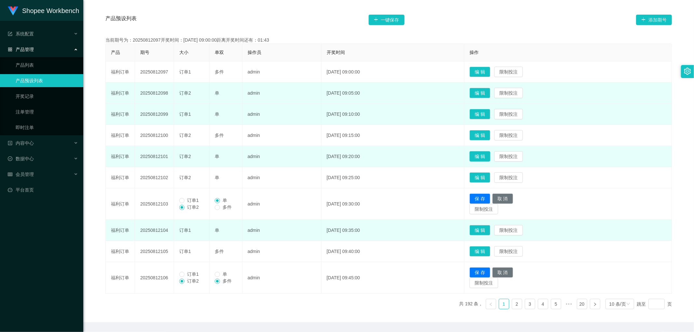
click at [486, 158] on button "编 辑" at bounding box center [480, 156] width 21 height 10
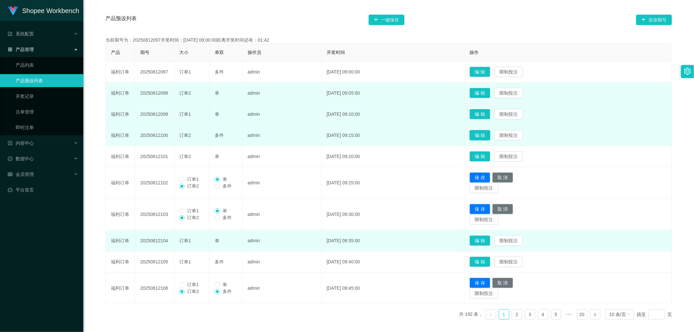
click at [491, 135] on button "编 辑" at bounding box center [480, 135] width 21 height 10
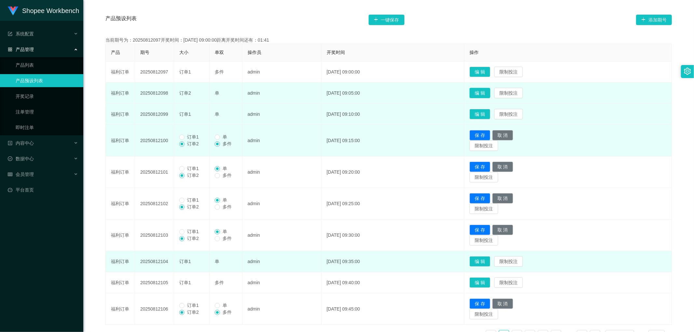
click at [487, 94] on button "编 辑" at bounding box center [480, 93] width 21 height 10
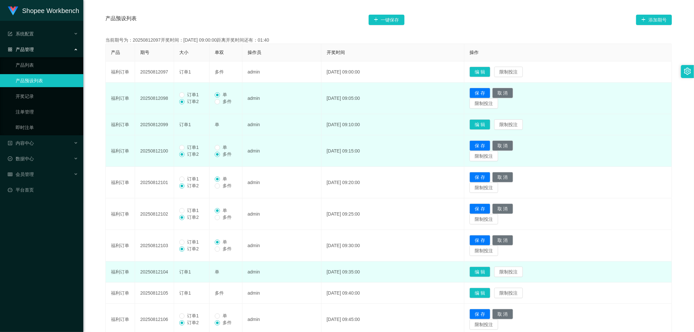
drag, startPoint x: 187, startPoint y: 96, endPoint x: 187, endPoint y: 102, distance: 5.5
click at [187, 96] on span "订单1" at bounding box center [193, 94] width 17 height 5
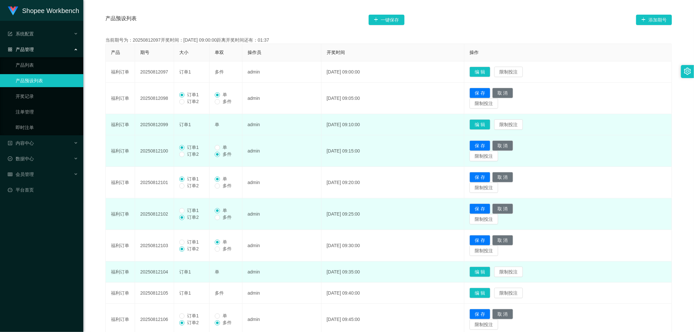
drag, startPoint x: 187, startPoint y: 212, endPoint x: 190, endPoint y: 212, distance: 3.6
click at [187, 212] on span "订单1" at bounding box center [193, 210] width 17 height 5
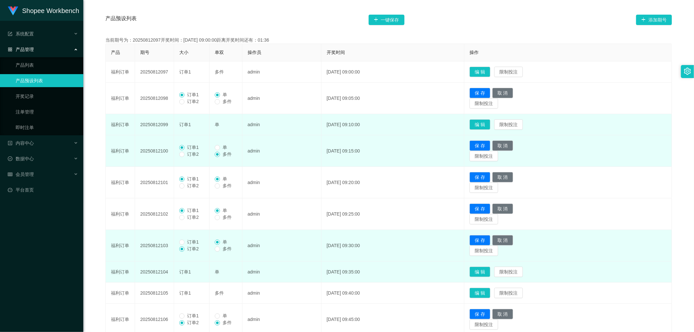
drag, startPoint x: 187, startPoint y: 244, endPoint x: 191, endPoint y: 257, distance: 13.3
click at [187, 245] on label "订单1" at bounding box center [190, 242] width 22 height 7
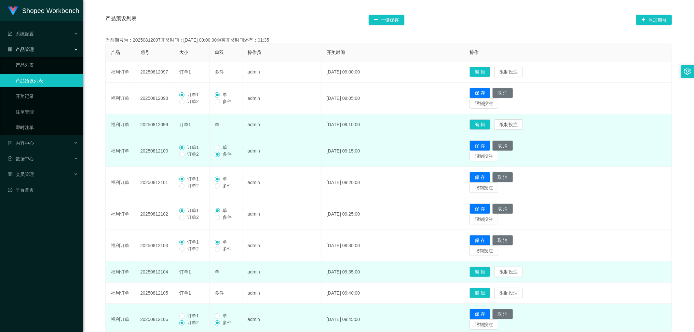
click at [186, 317] on span "订单1" at bounding box center [193, 315] width 17 height 5
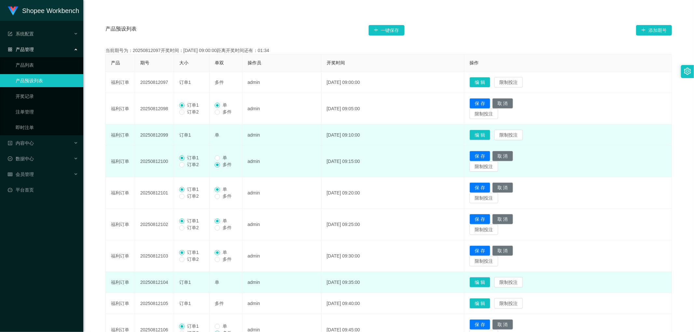
scroll to position [84, 0]
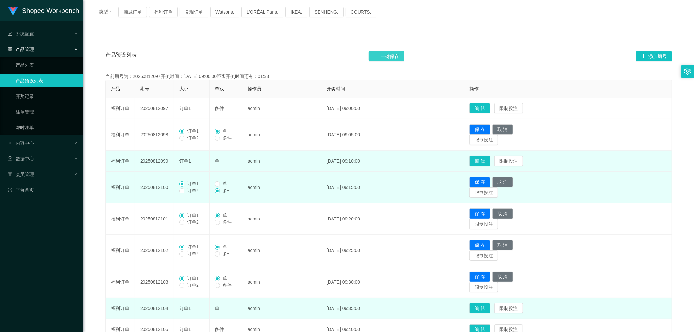
click at [389, 54] on button "一键保存" at bounding box center [387, 56] width 36 height 10
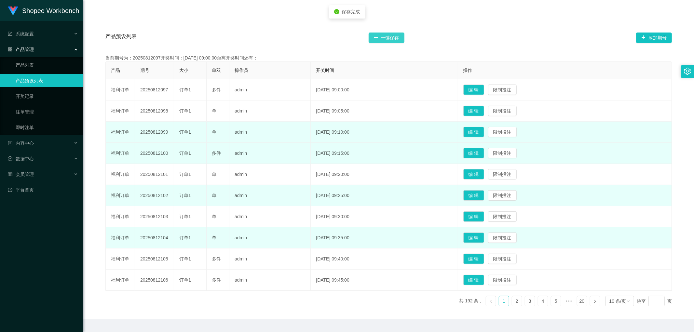
scroll to position [120, 0]
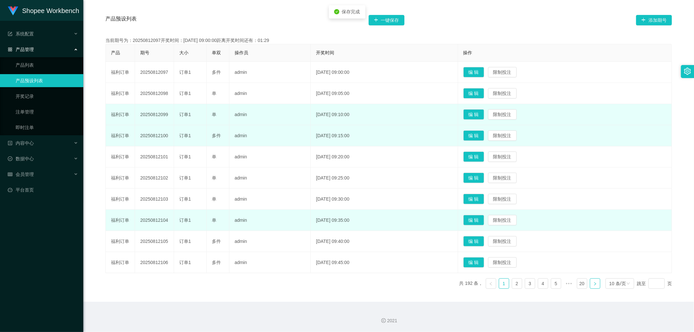
click at [593, 284] on icon "图标: right" at bounding box center [595, 284] width 4 height 4
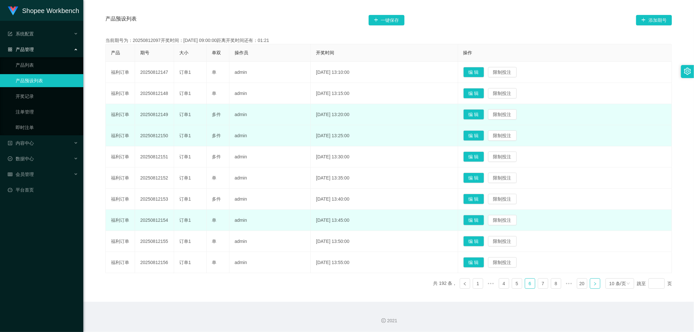
click at [593, 284] on icon "图标: right" at bounding box center [595, 284] width 4 height 4
click at [591, 286] on link at bounding box center [595, 284] width 10 height 10
click at [593, 285] on icon "图标: right" at bounding box center [595, 284] width 4 height 4
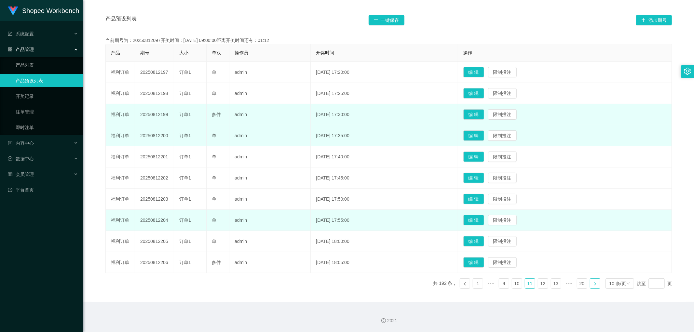
click at [593, 285] on icon "图标: right" at bounding box center [595, 284] width 4 height 4
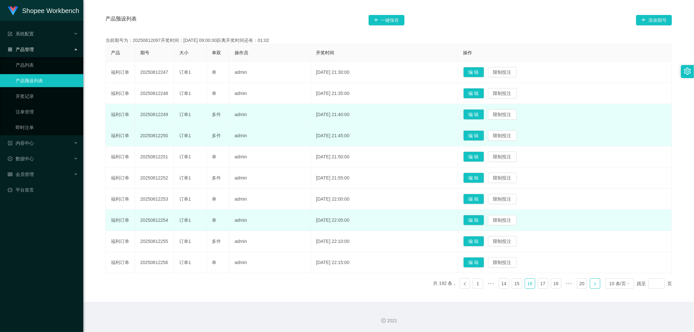
click at [593, 287] on link at bounding box center [595, 284] width 10 height 10
click at [487, 287] on link "1" at bounding box center [491, 284] width 10 height 10
click at [489, 285] on icon "图标: left" at bounding box center [491, 284] width 4 height 4
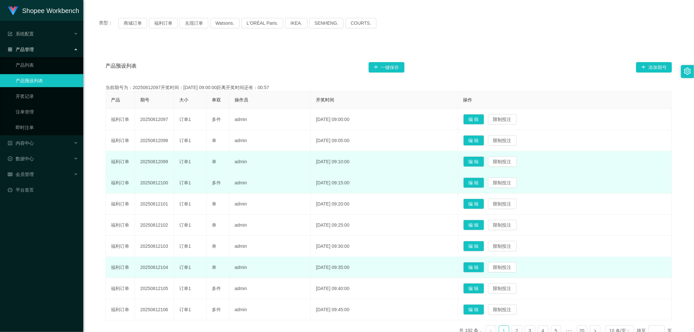
scroll to position [12, 0]
